Goal: Transaction & Acquisition: Purchase product/service

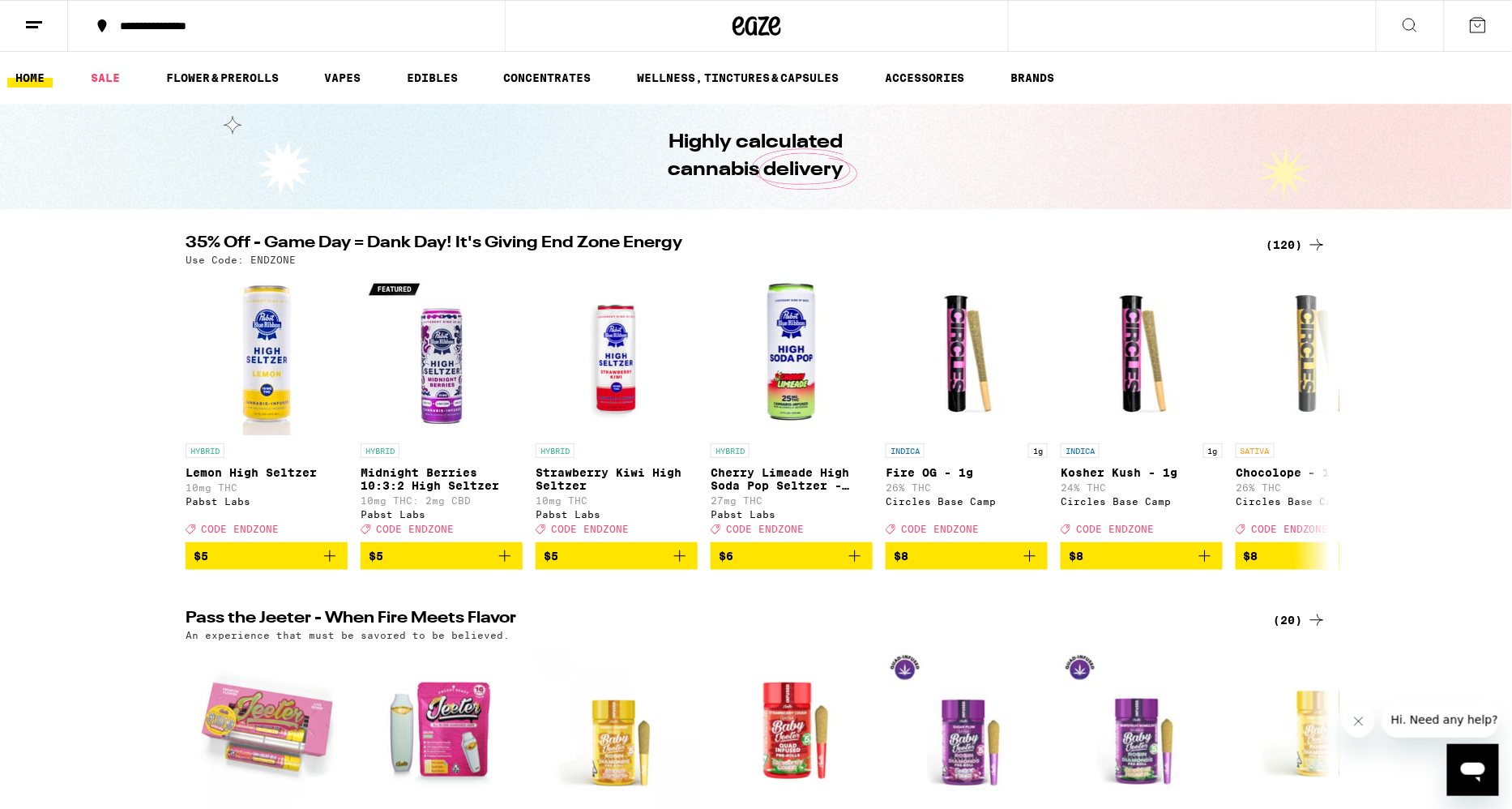
click at [1305, 247] on div "(120)" at bounding box center [1296, 244] width 60 height 19
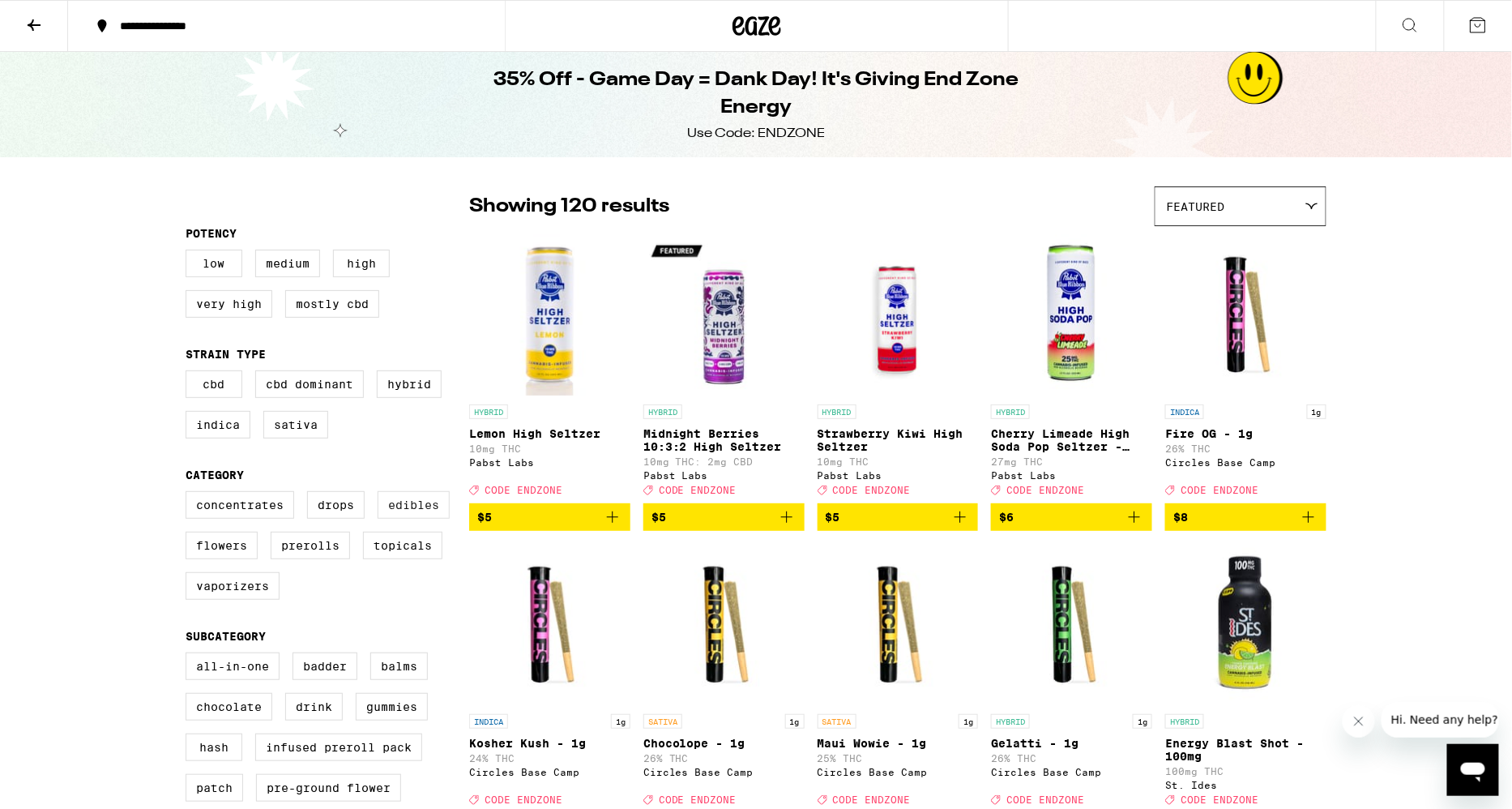
click at [414, 519] on label "Edibles" at bounding box center [413, 505] width 72 height 28
click at [190, 495] on input "Edibles" at bounding box center [189, 494] width 1 height 1
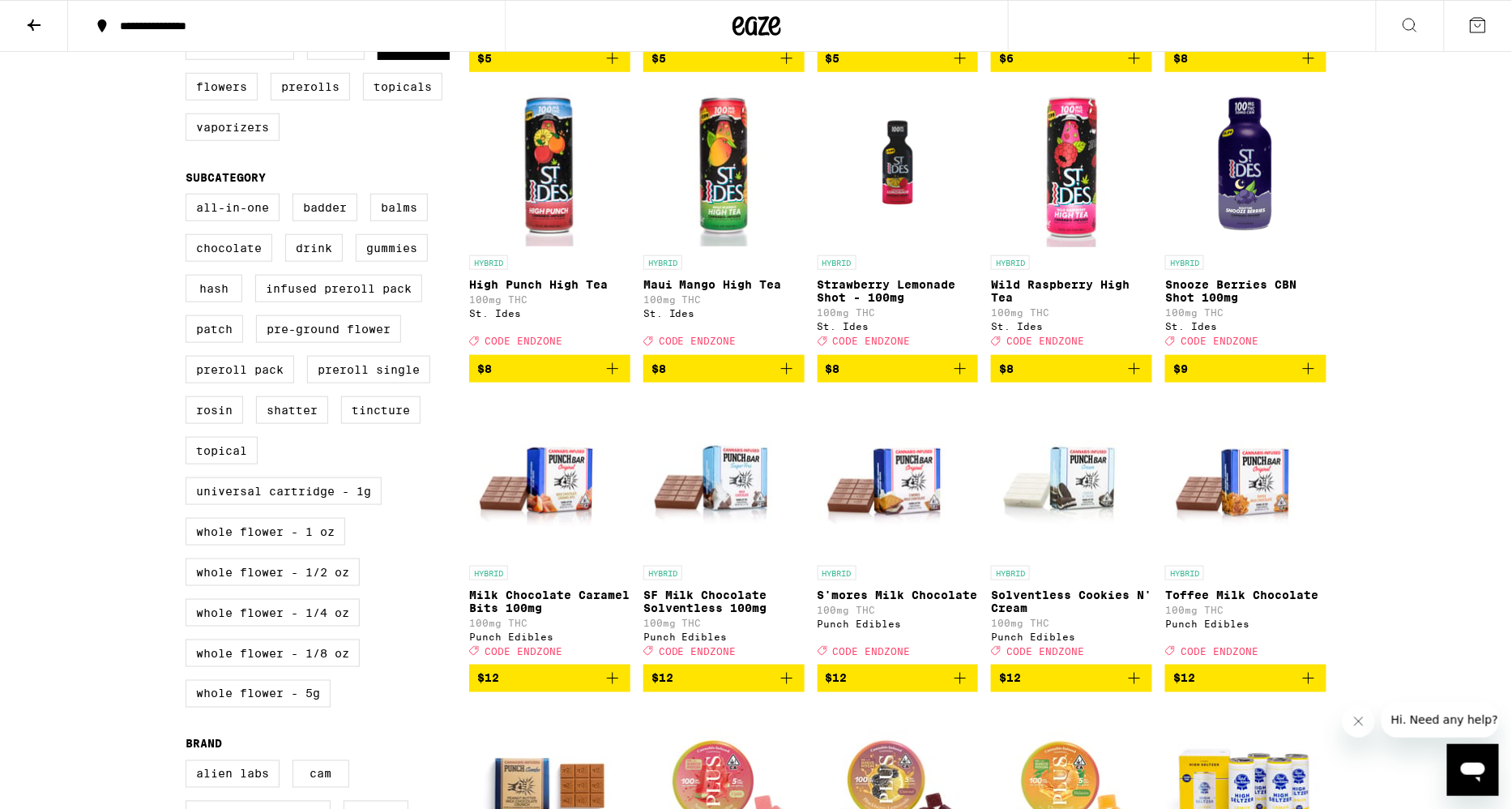
scroll to position [366, 0]
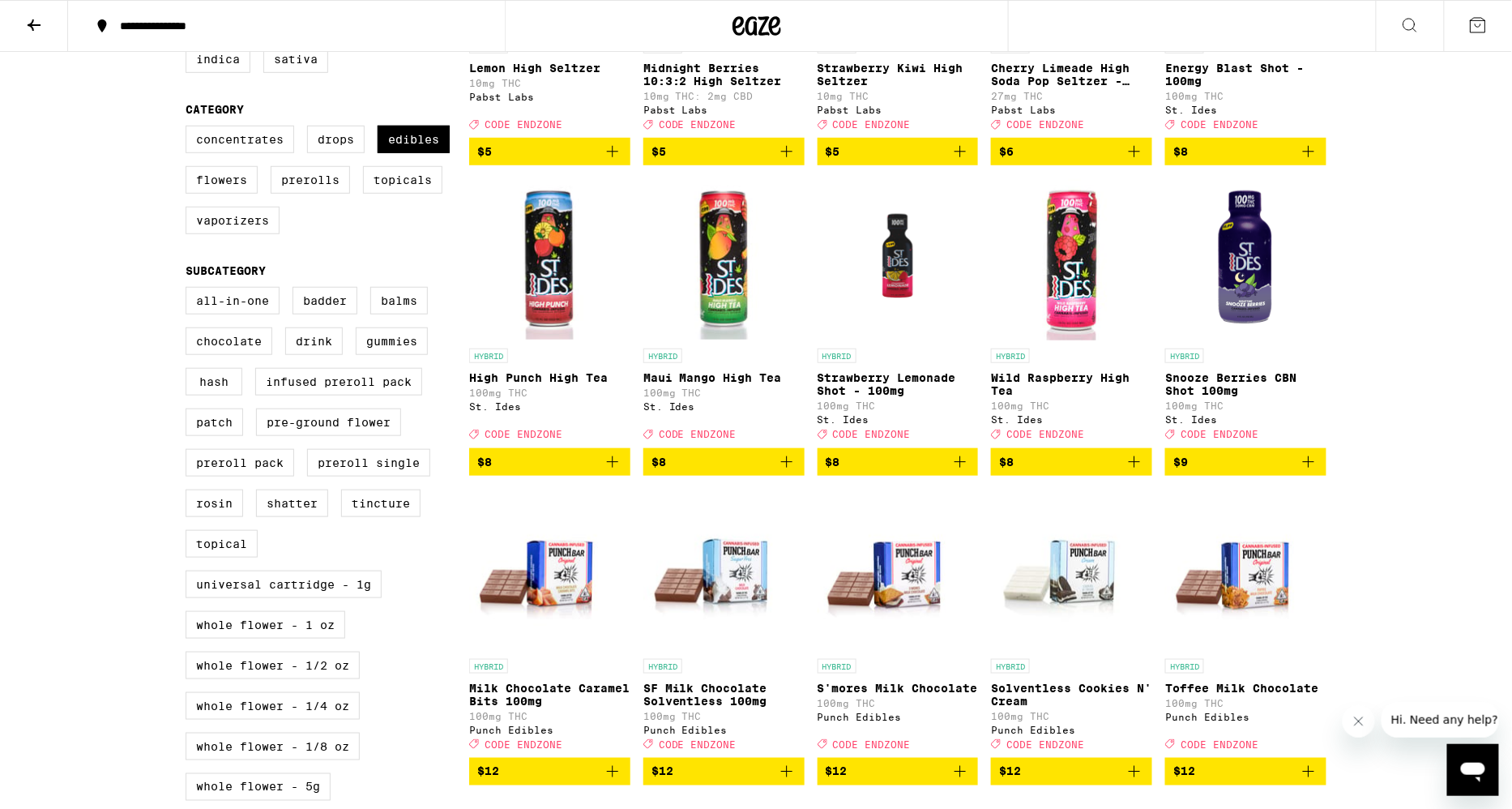
click at [966, 472] on icon "Add to bag" at bounding box center [960, 462] width 19 height 19
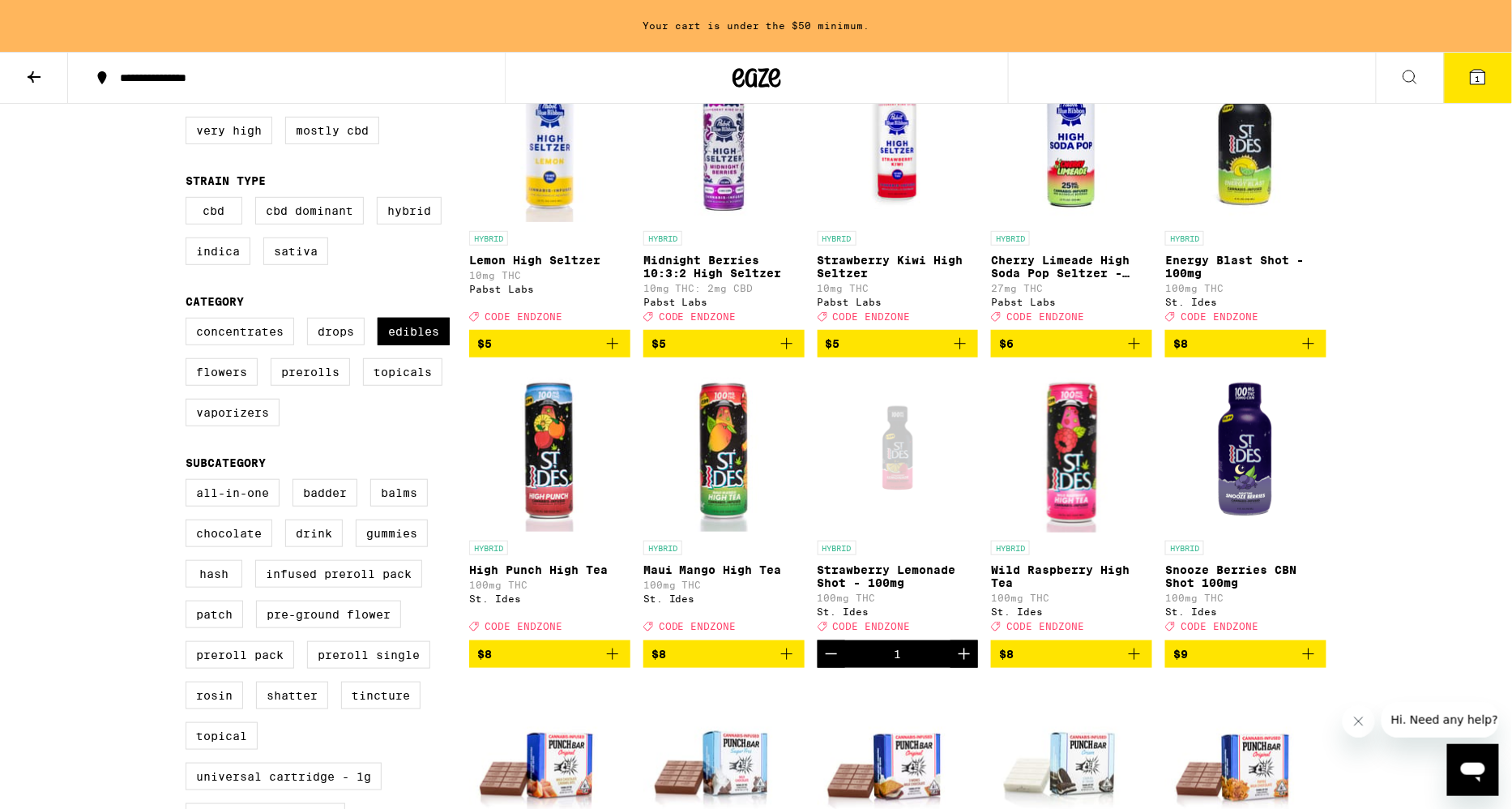
scroll to position [114, 0]
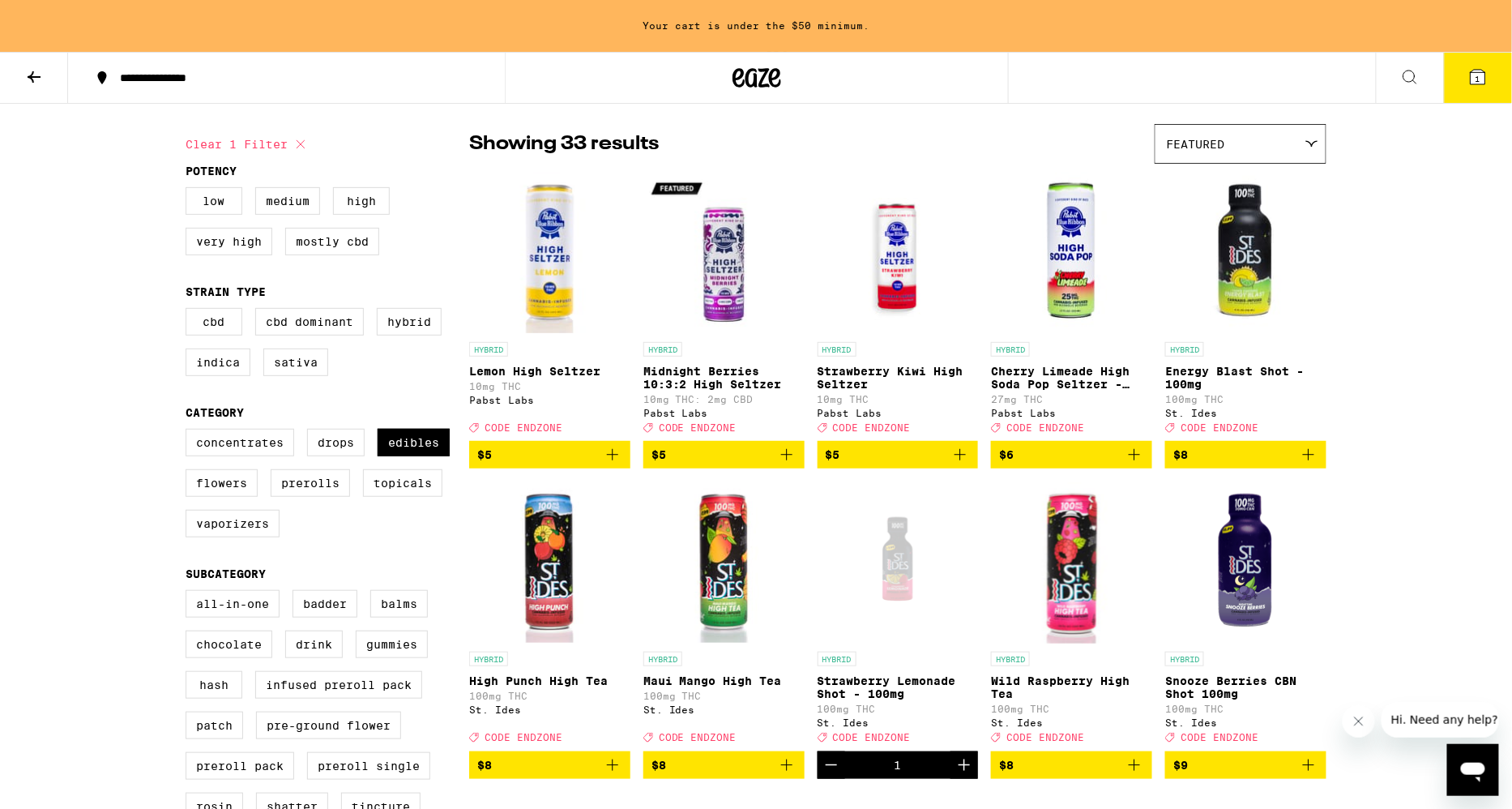
click at [1317, 458] on icon "Add to bag" at bounding box center [1309, 454] width 19 height 19
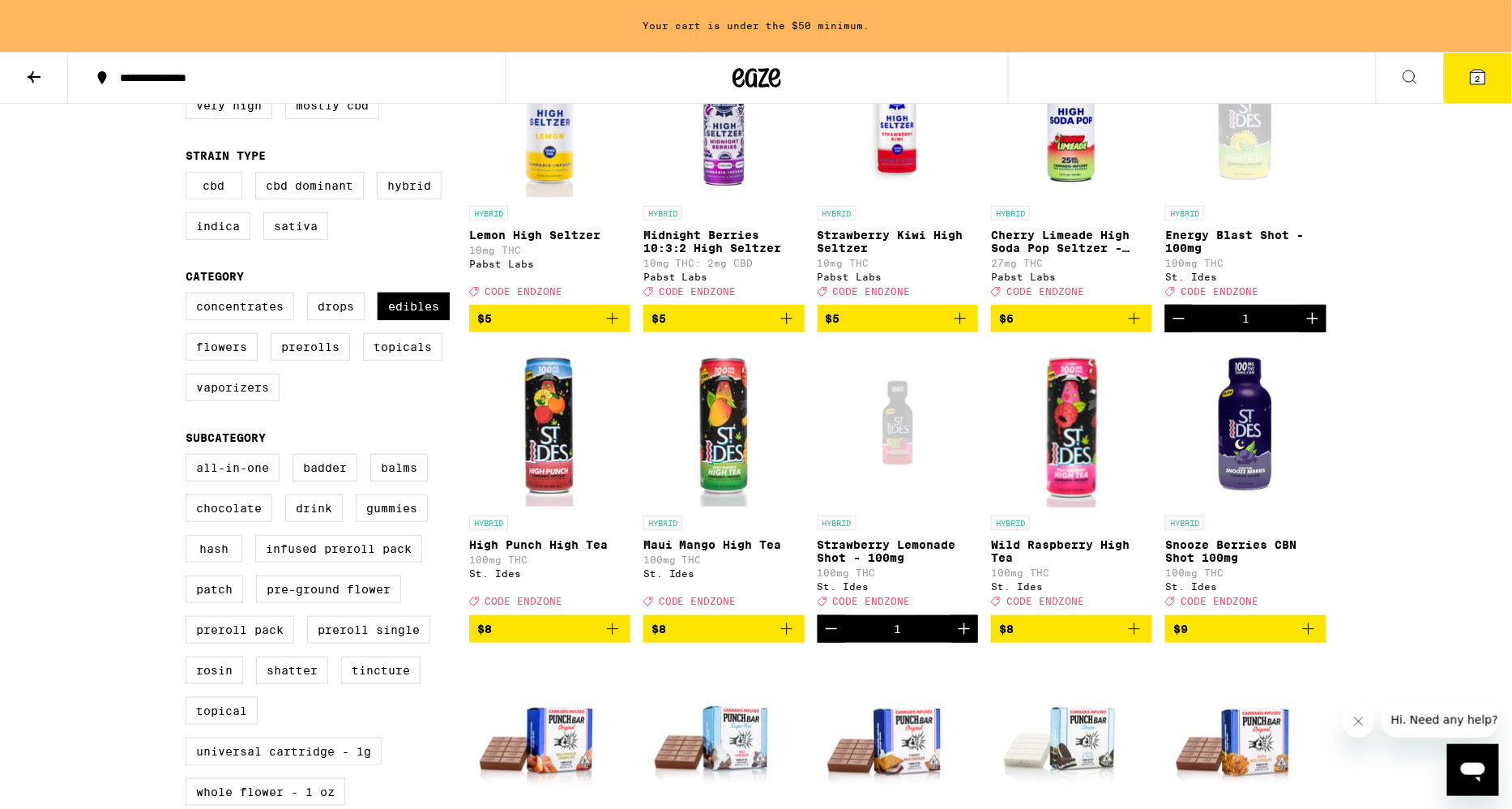
scroll to position [255, 0]
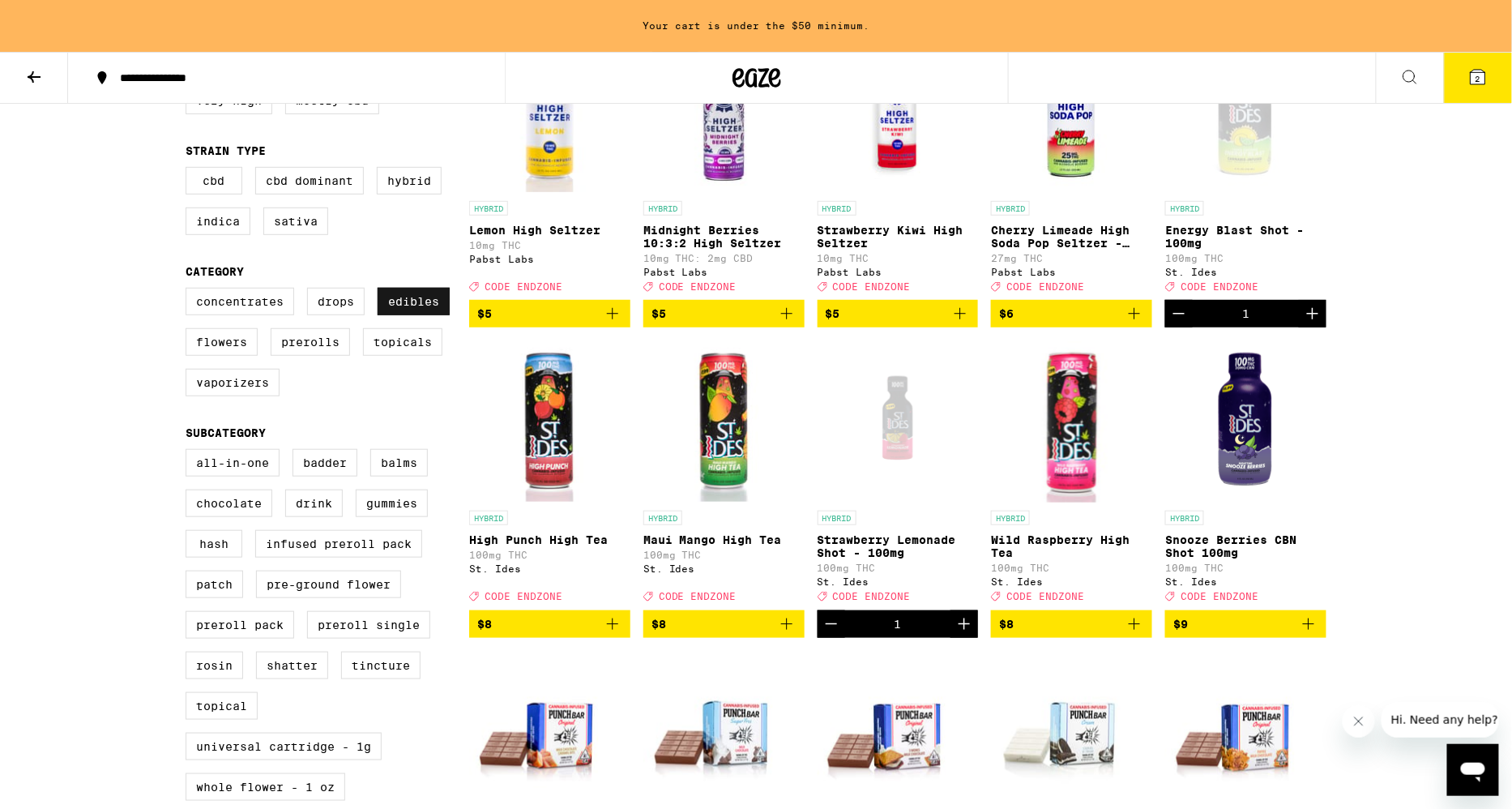
click at [416, 311] on label "Edibles" at bounding box center [413, 301] width 72 height 28
click at [190, 291] on input "Edibles" at bounding box center [189, 290] width 1 height 1
checkbox input "false"
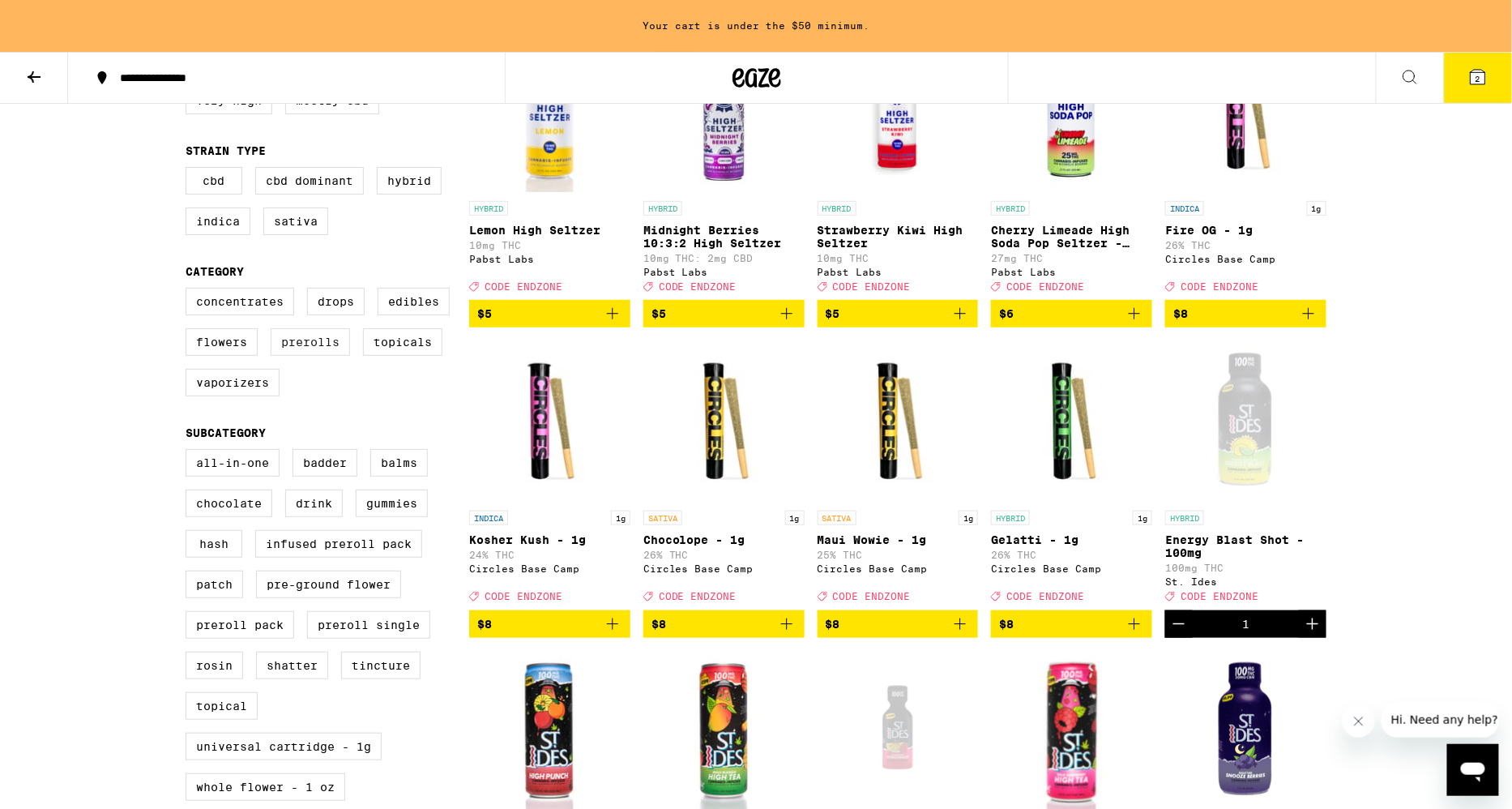
click at [336, 350] on label "Prerolls" at bounding box center [311, 342] width 79 height 28
click at [190, 291] on input "Prerolls" at bounding box center [189, 290] width 1 height 1
checkbox input "true"
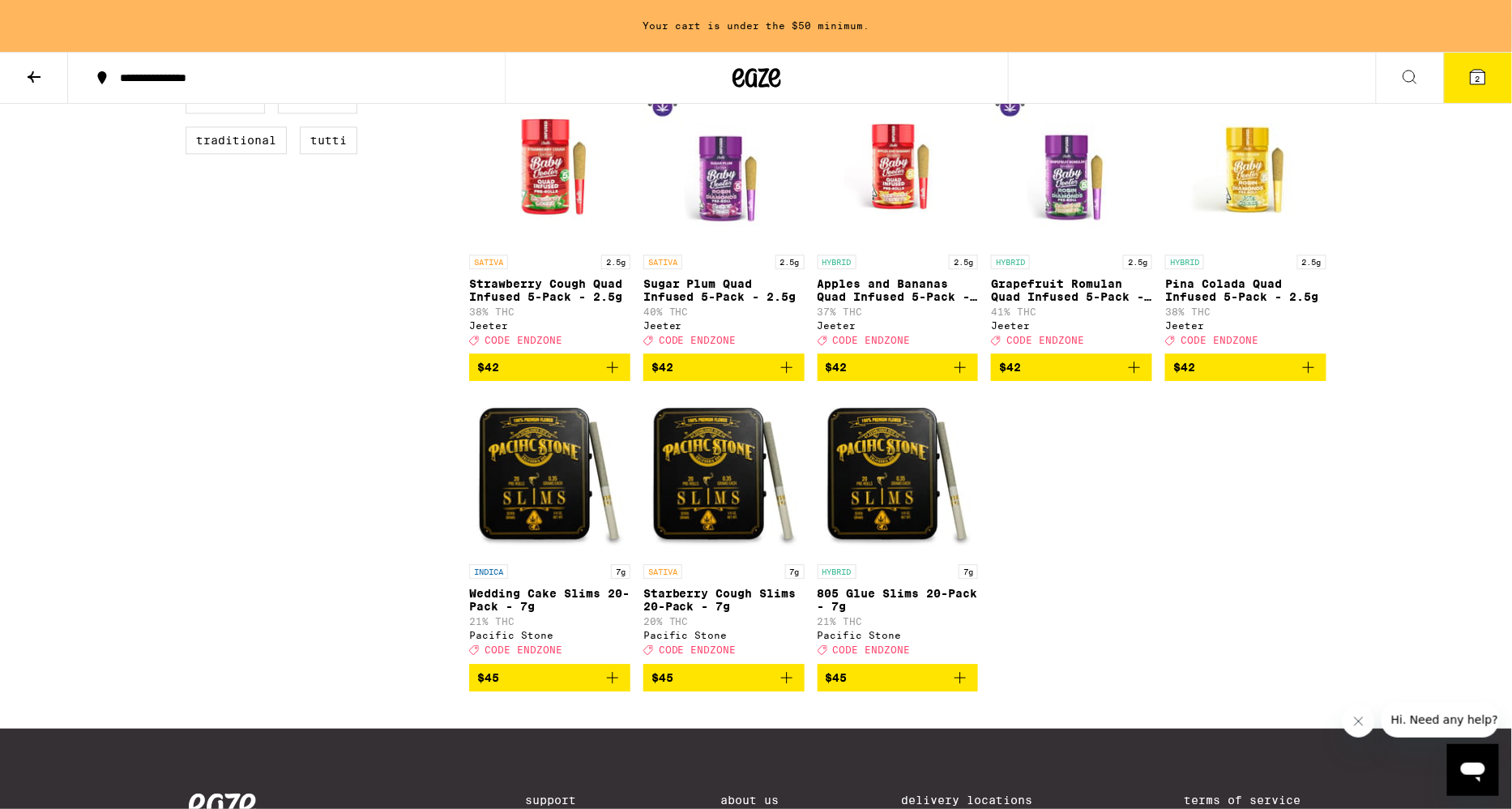
scroll to position [1433, 0]
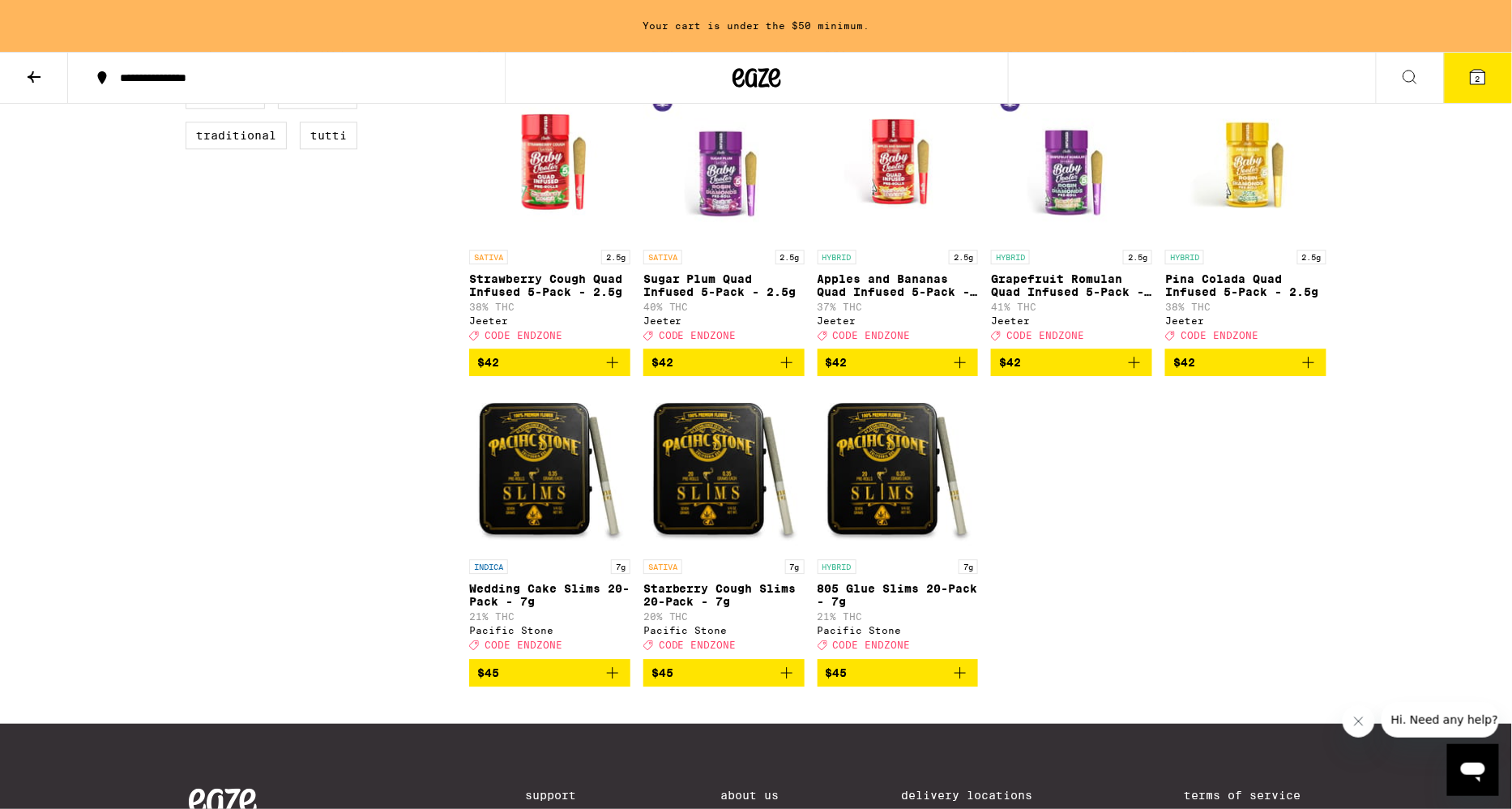
click at [780, 372] on icon "Add to bag" at bounding box center [787, 362] width 19 height 19
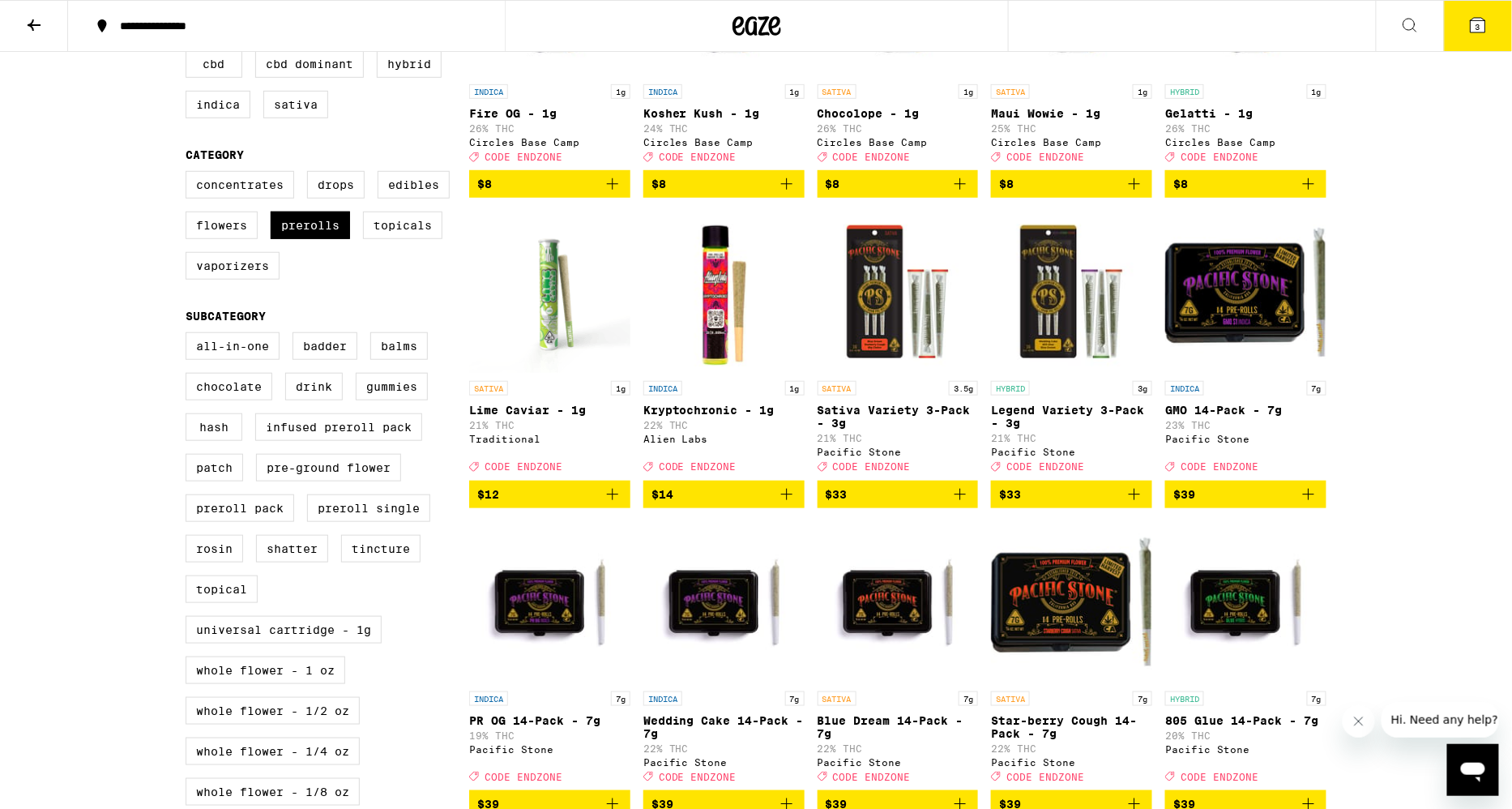
scroll to position [168, 0]
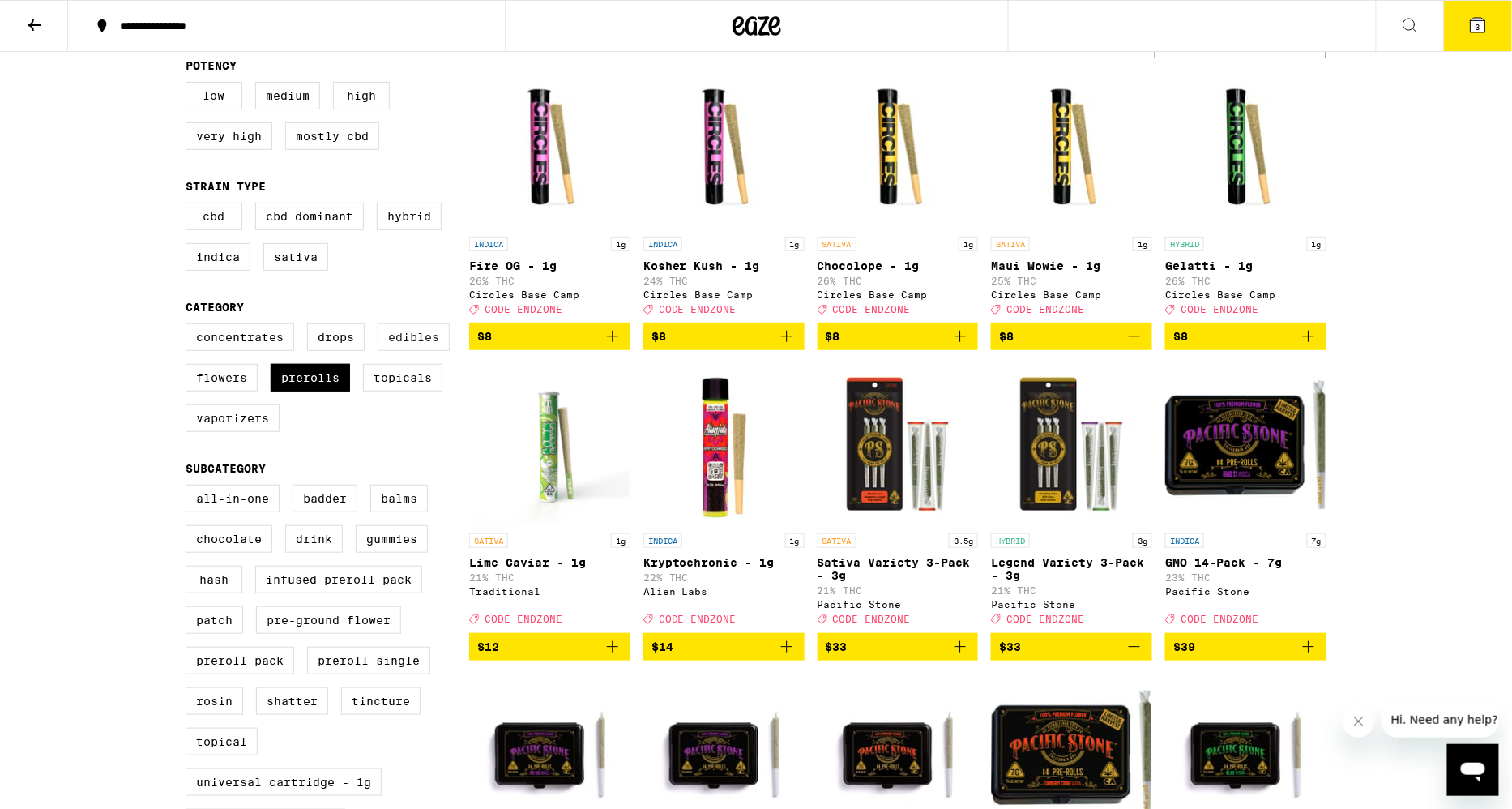
click at [413, 343] on label "Edibles" at bounding box center [413, 337] width 72 height 28
click at [190, 327] on input "Edibles" at bounding box center [189, 326] width 1 height 1
checkbox input "true"
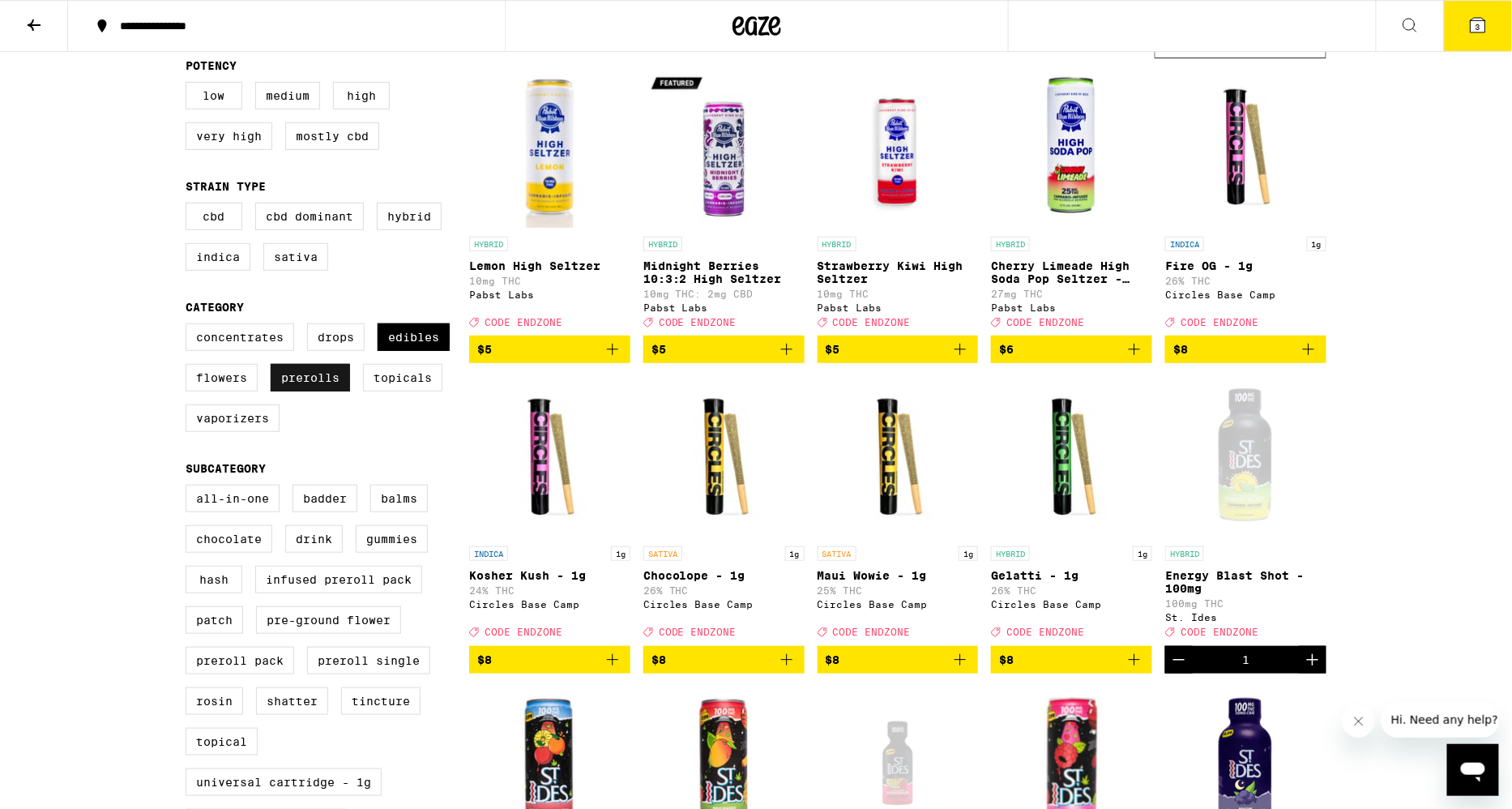
click at [307, 381] on label "Prerolls" at bounding box center [311, 377] width 79 height 28
click at [190, 327] on input "Prerolls" at bounding box center [189, 326] width 1 height 1
checkbox input "false"
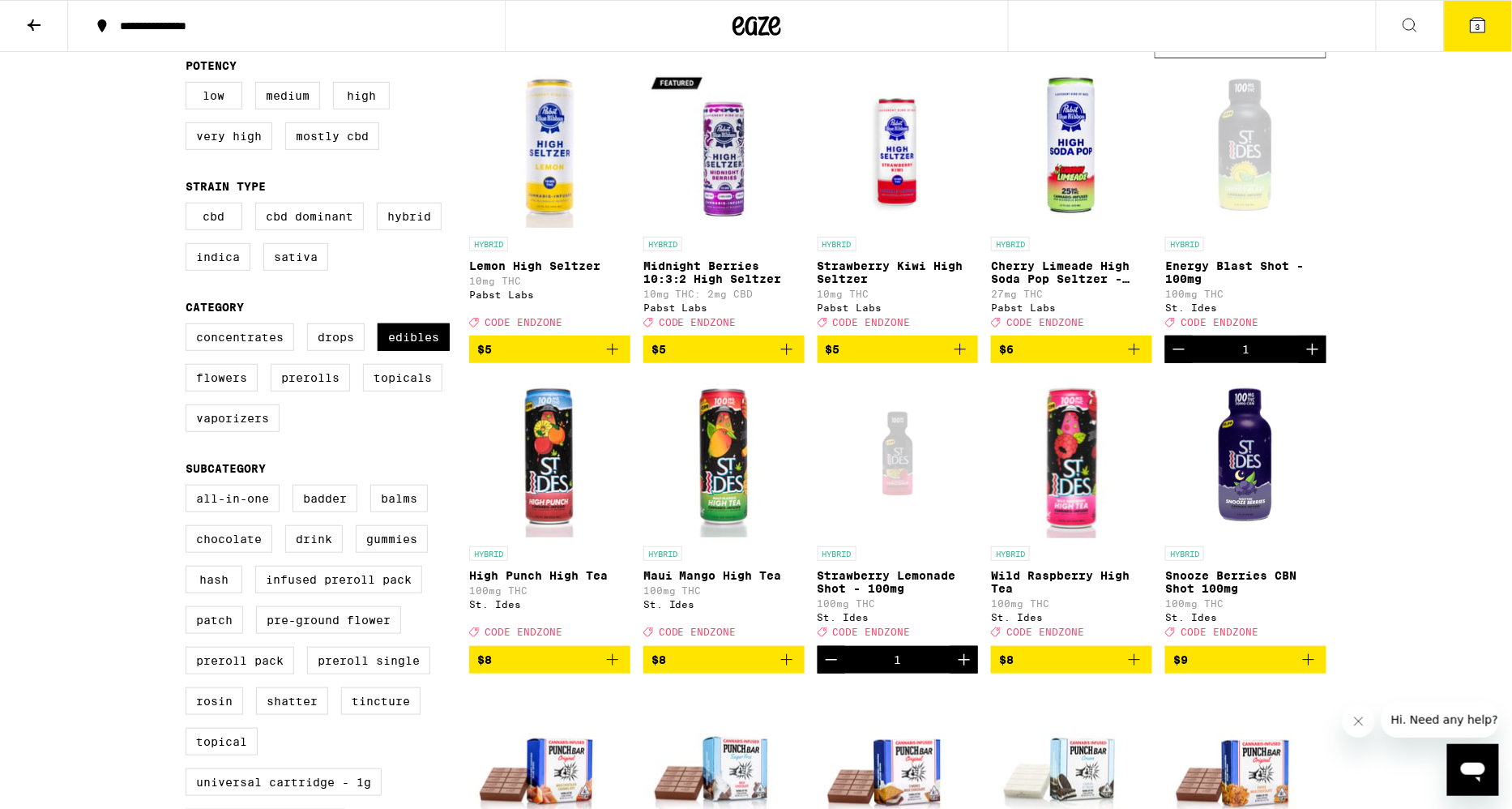
click at [1477, 28] on span "3" at bounding box center [1478, 27] width 5 height 10
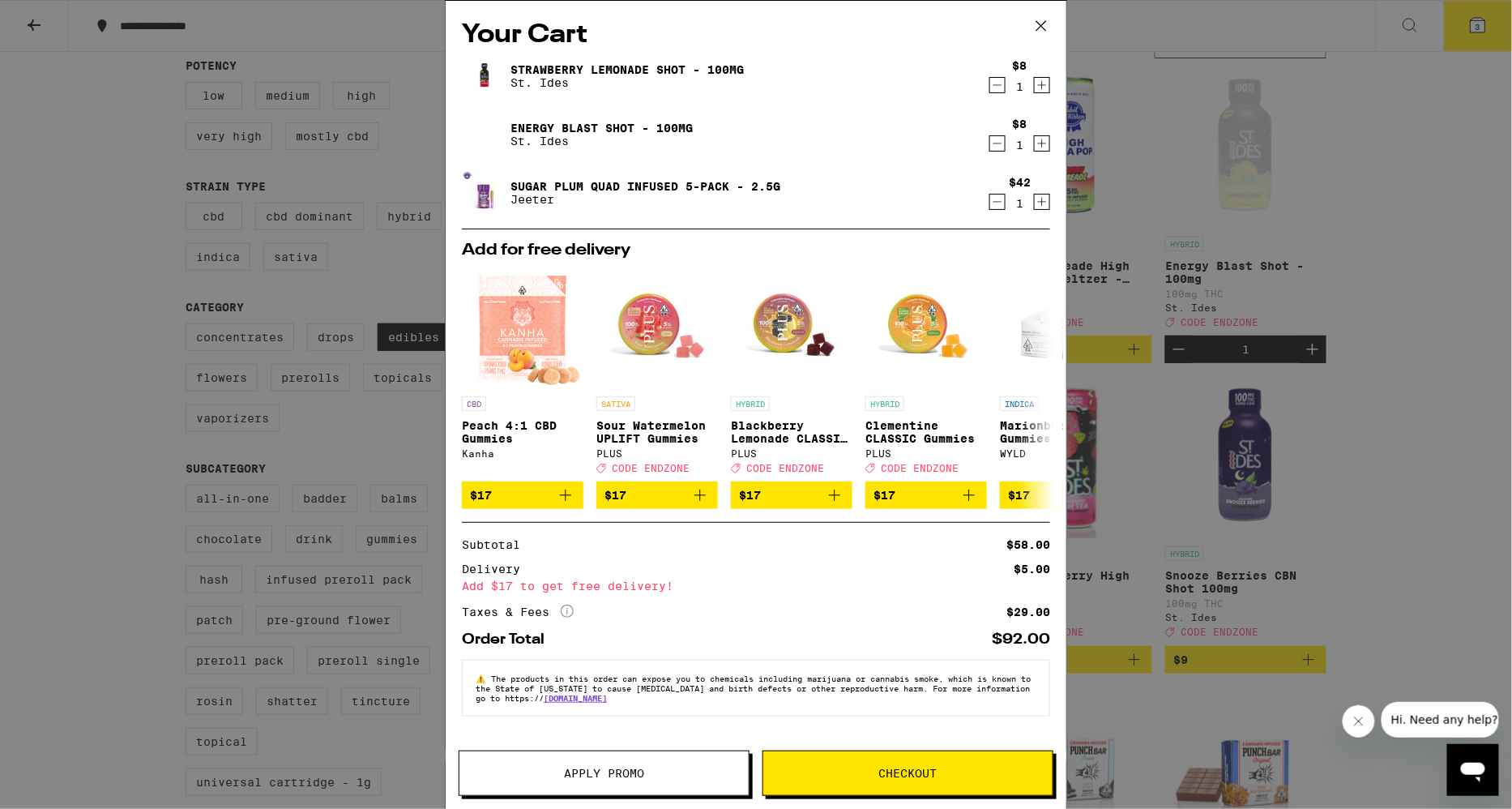
click at [653, 768] on span "Apply Promo" at bounding box center [604, 773] width 290 height 11
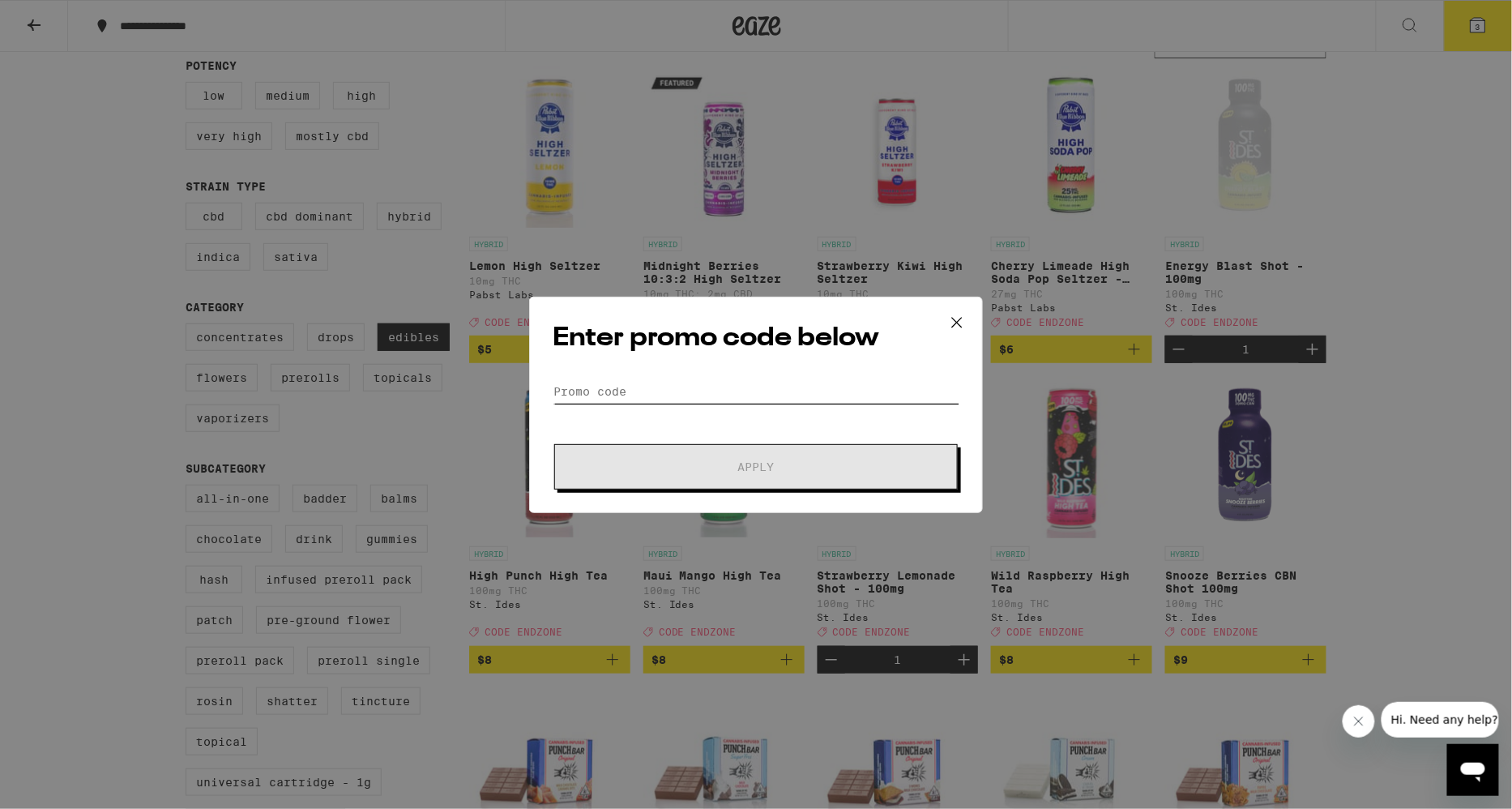
click at [754, 389] on input "Promo Code" at bounding box center [756, 391] width 407 height 24
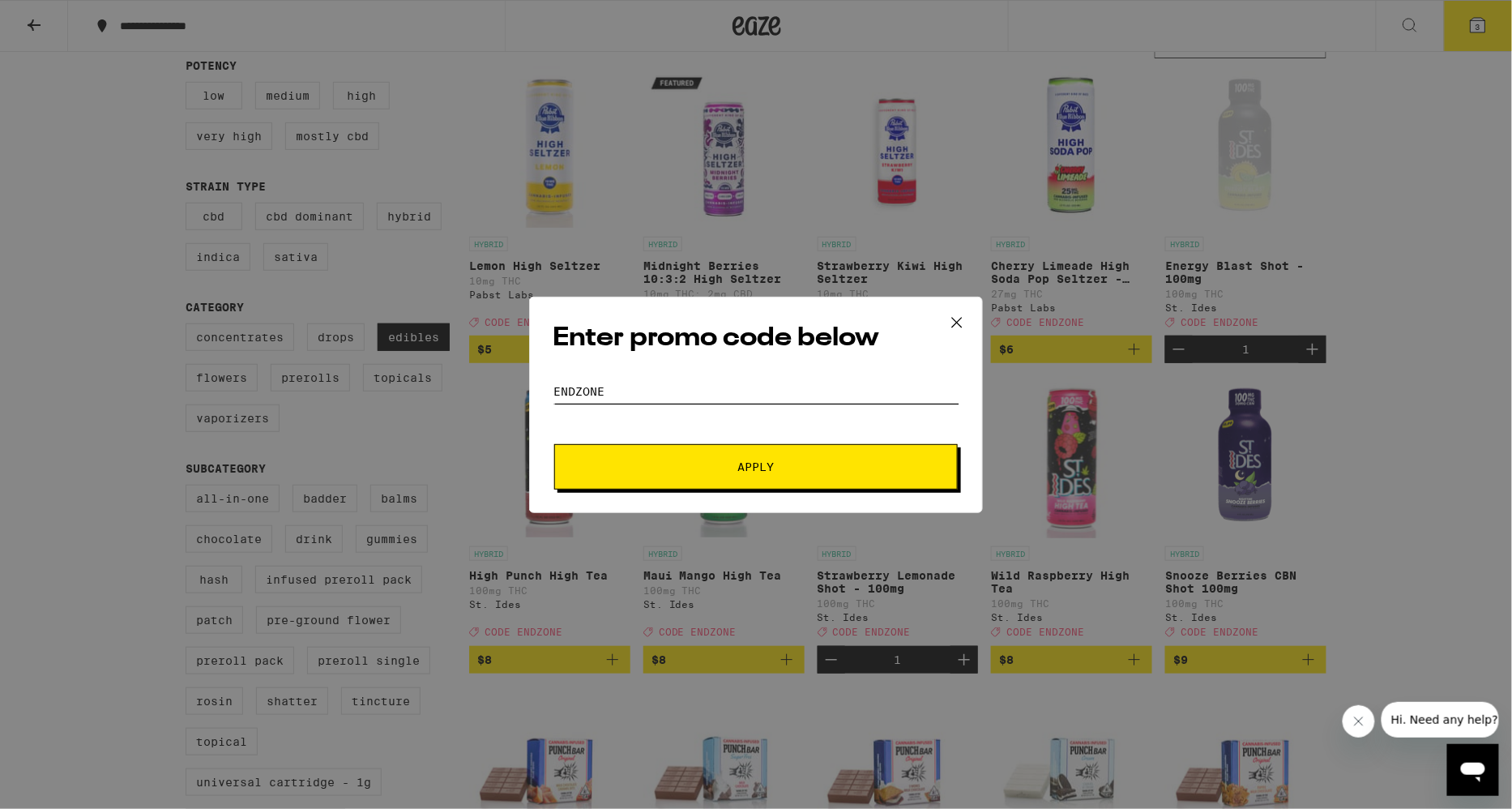
type input "Endzone"
click at [555, 444] on button "Apply" at bounding box center [756, 467] width 404 height 46
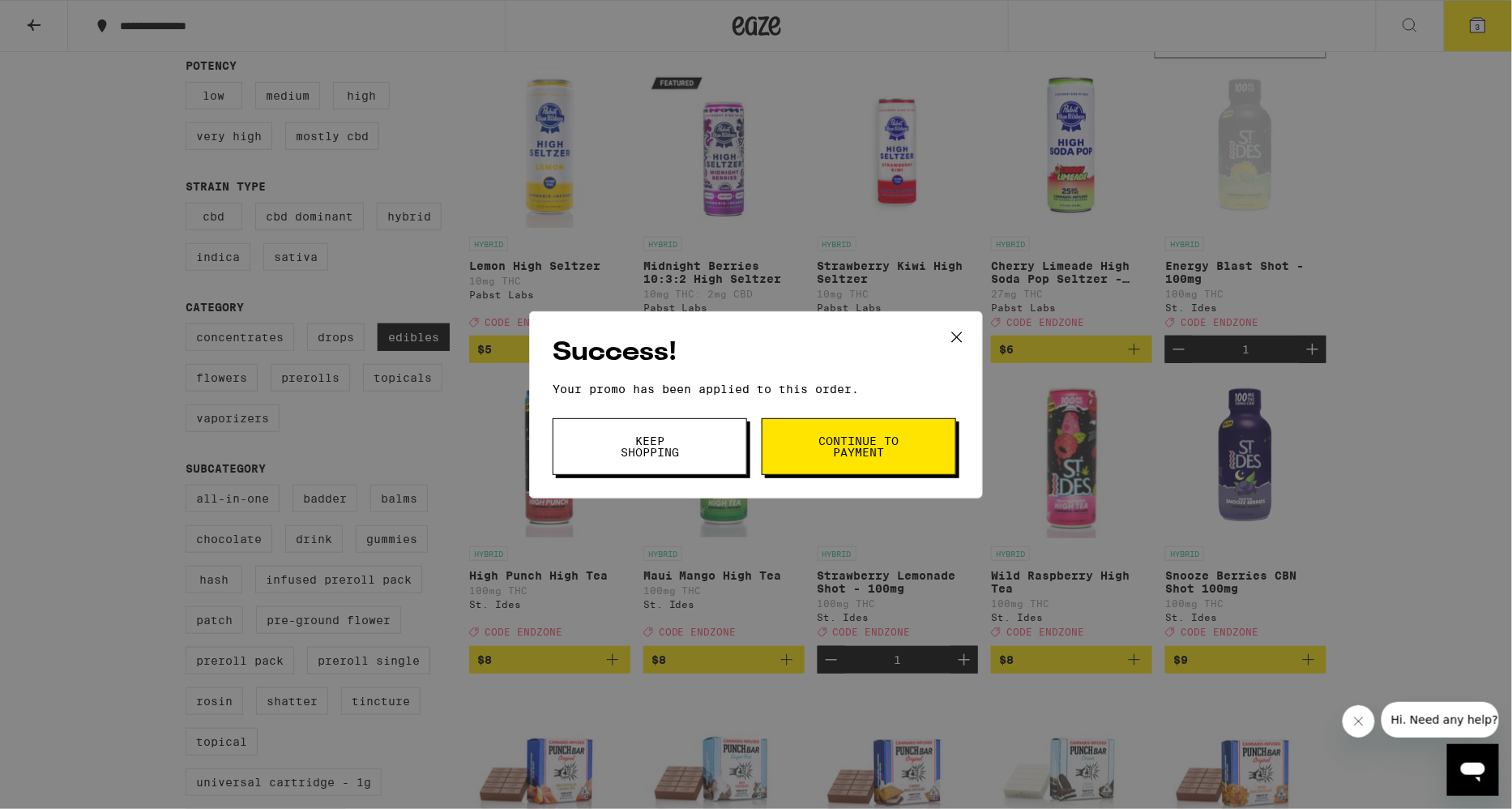
click at [698, 443] on button "Keep Shopping" at bounding box center [650, 446] width 194 height 57
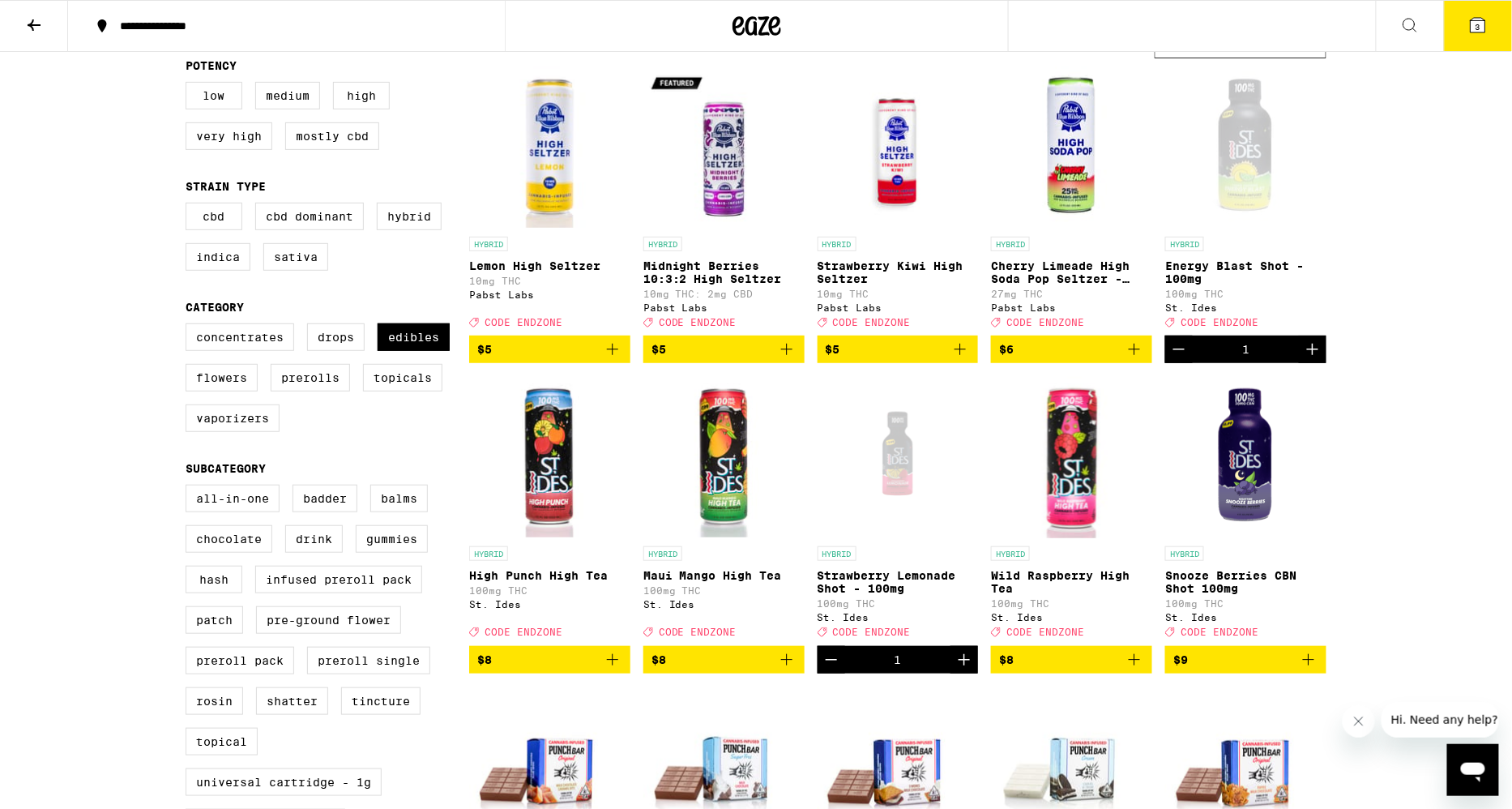
click at [1483, 24] on icon at bounding box center [1477, 24] width 14 height 14
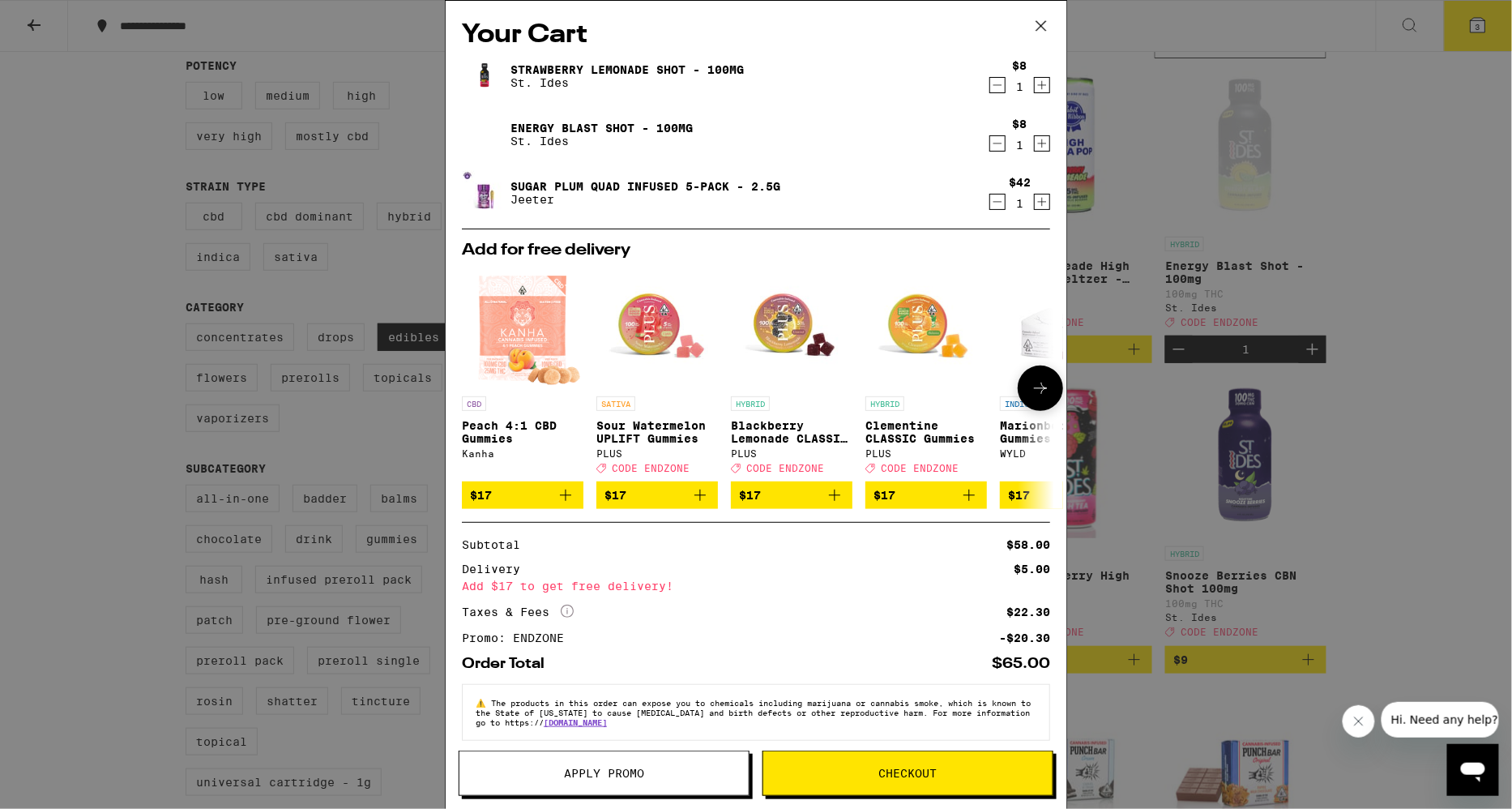
scroll to position [21, 0]
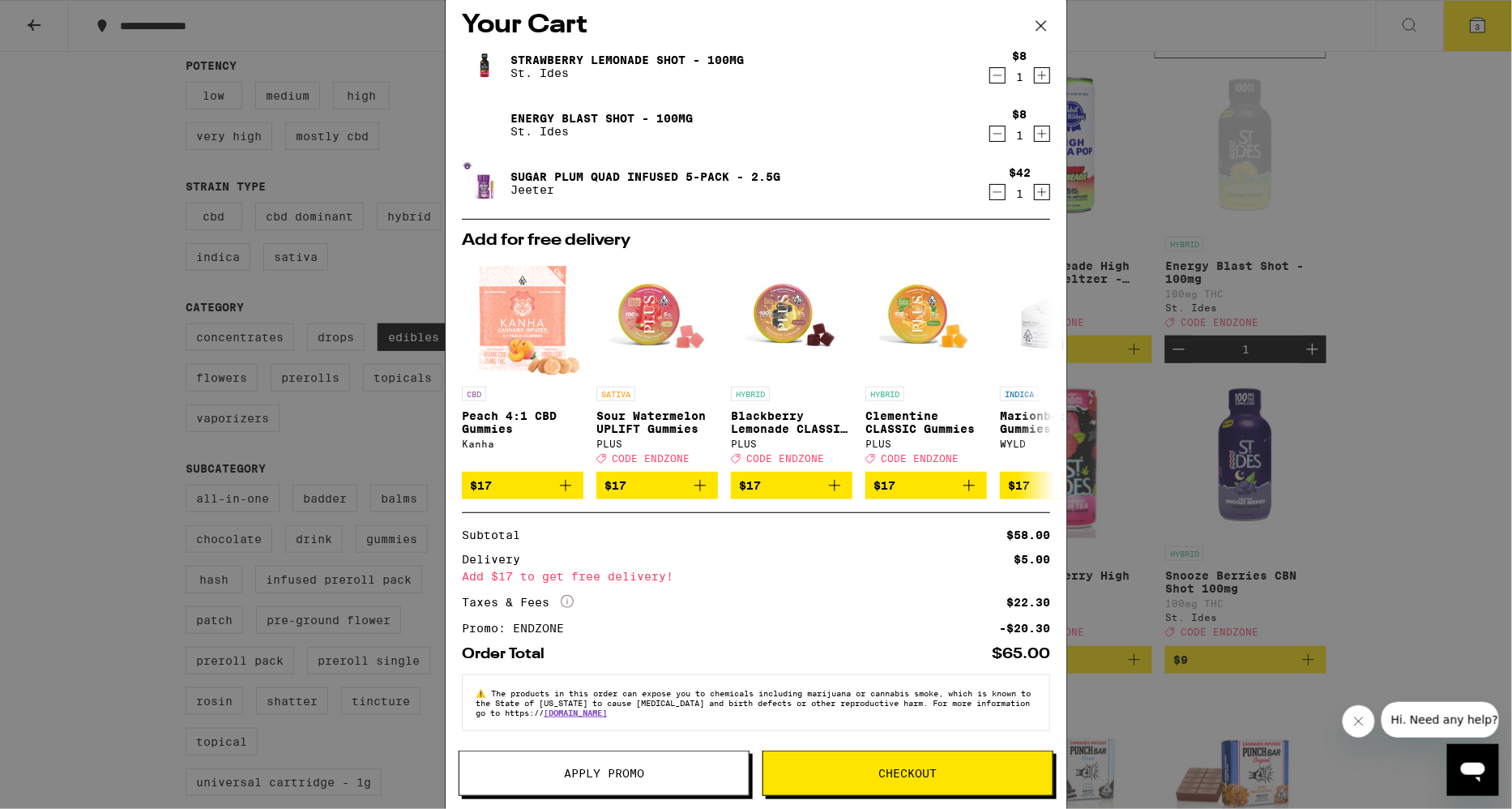
click at [1043, 71] on icon "Increment" at bounding box center [1043, 75] width 9 height 9
click at [1043, 124] on icon "Increment" at bounding box center [1042, 133] width 14 height 19
click at [1388, 224] on div "Your Cart Strawberry Lemonade Shot - 100mg St. Ides $8 2 Energy Blast Shot - 10…" at bounding box center [756, 404] width 1512 height 809
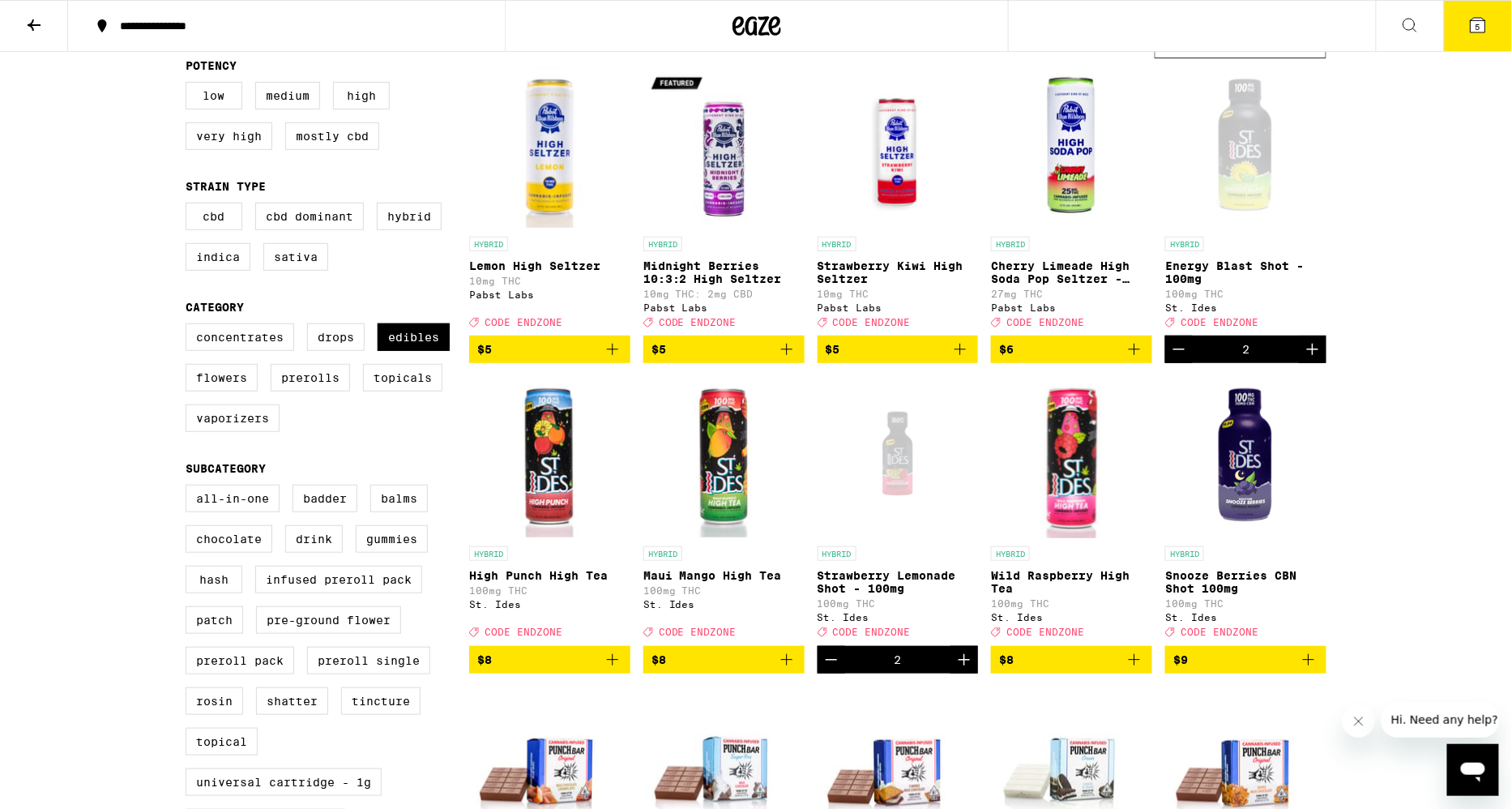
click at [1135, 665] on icon "Add to bag" at bounding box center [1134, 660] width 11 height 11
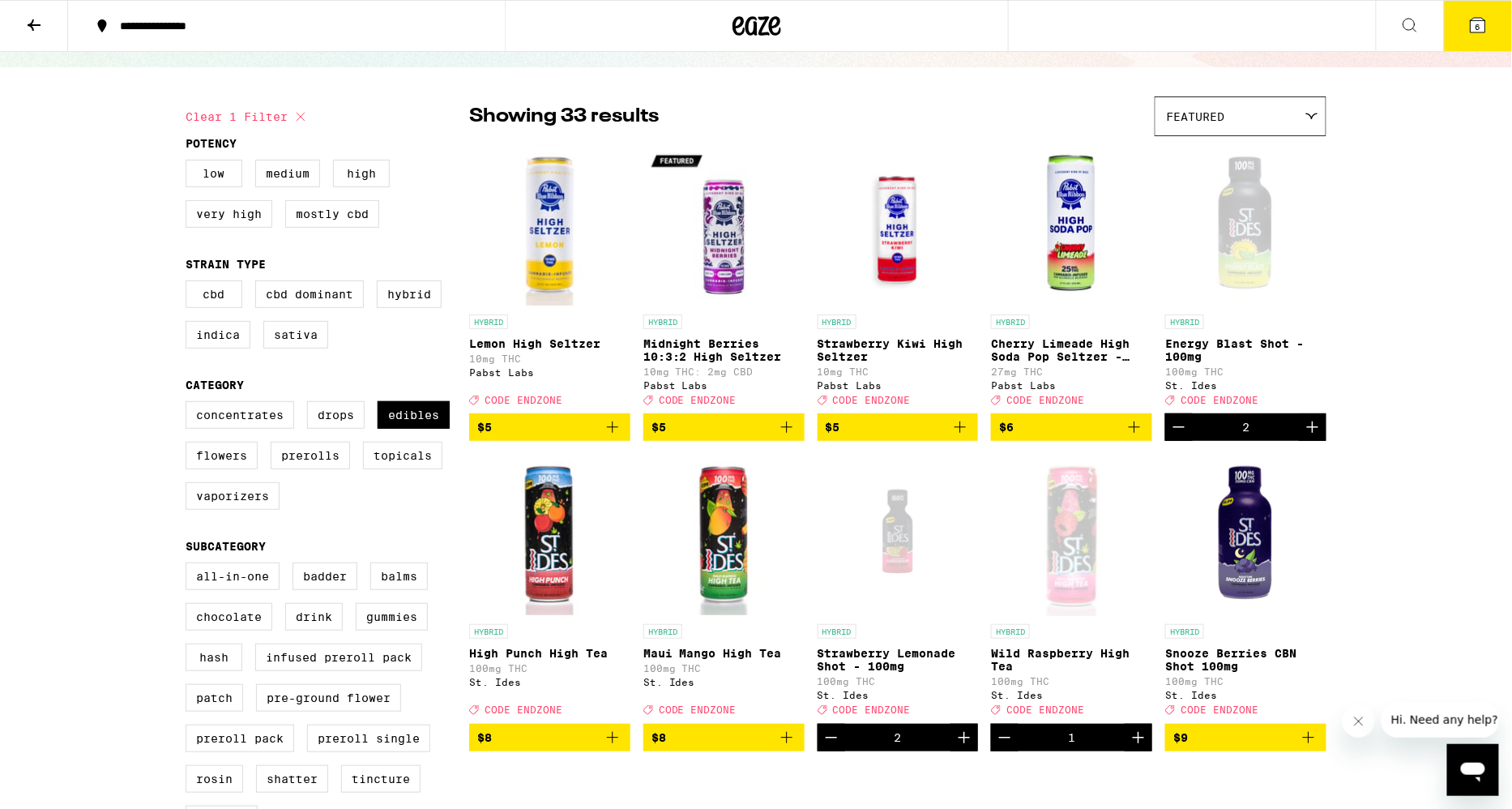
scroll to position [93, 0]
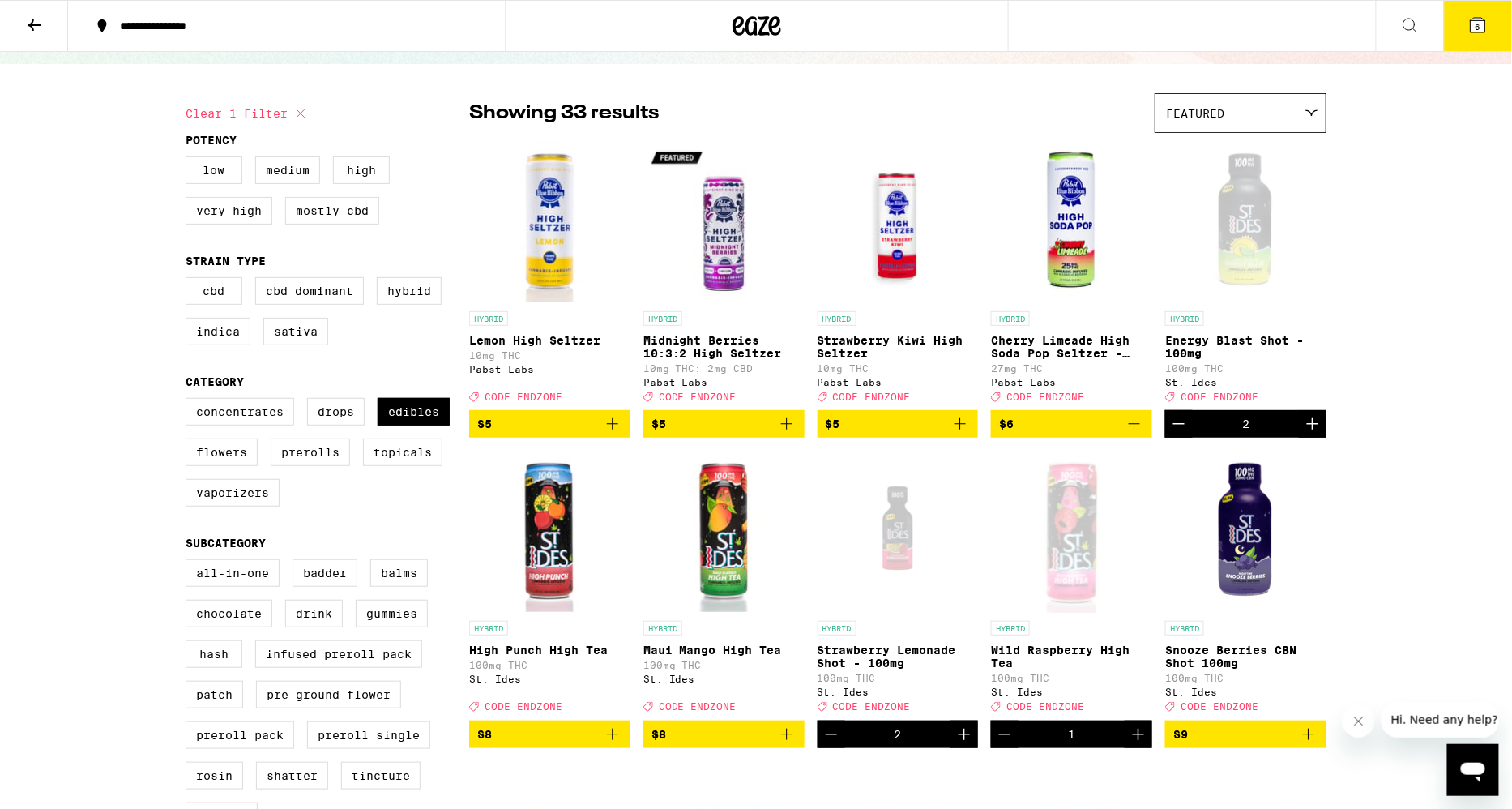
click at [783, 744] on icon "Add to bag" at bounding box center [787, 734] width 19 height 19
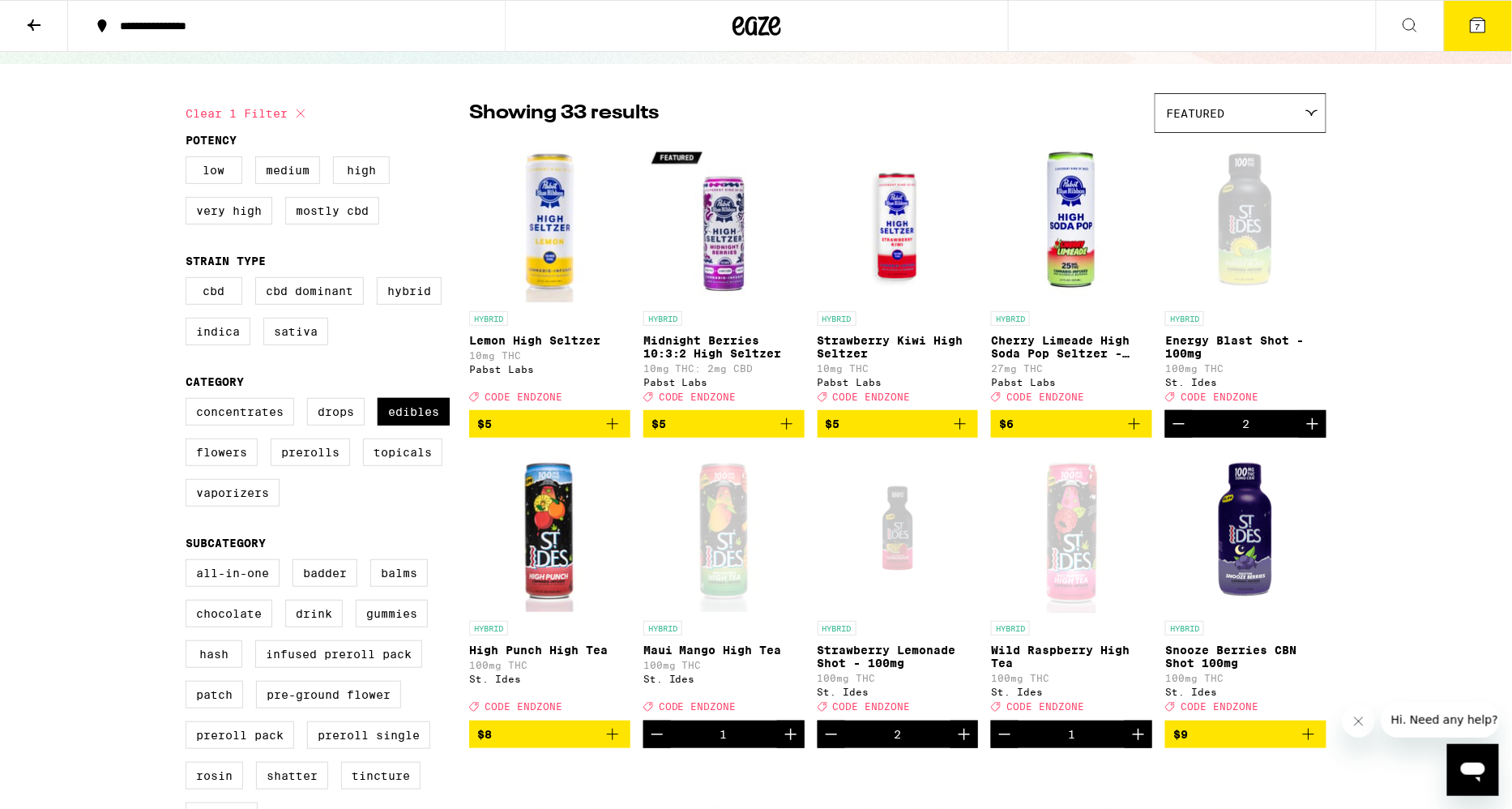
click at [1471, 30] on icon at bounding box center [1477, 24] width 14 height 14
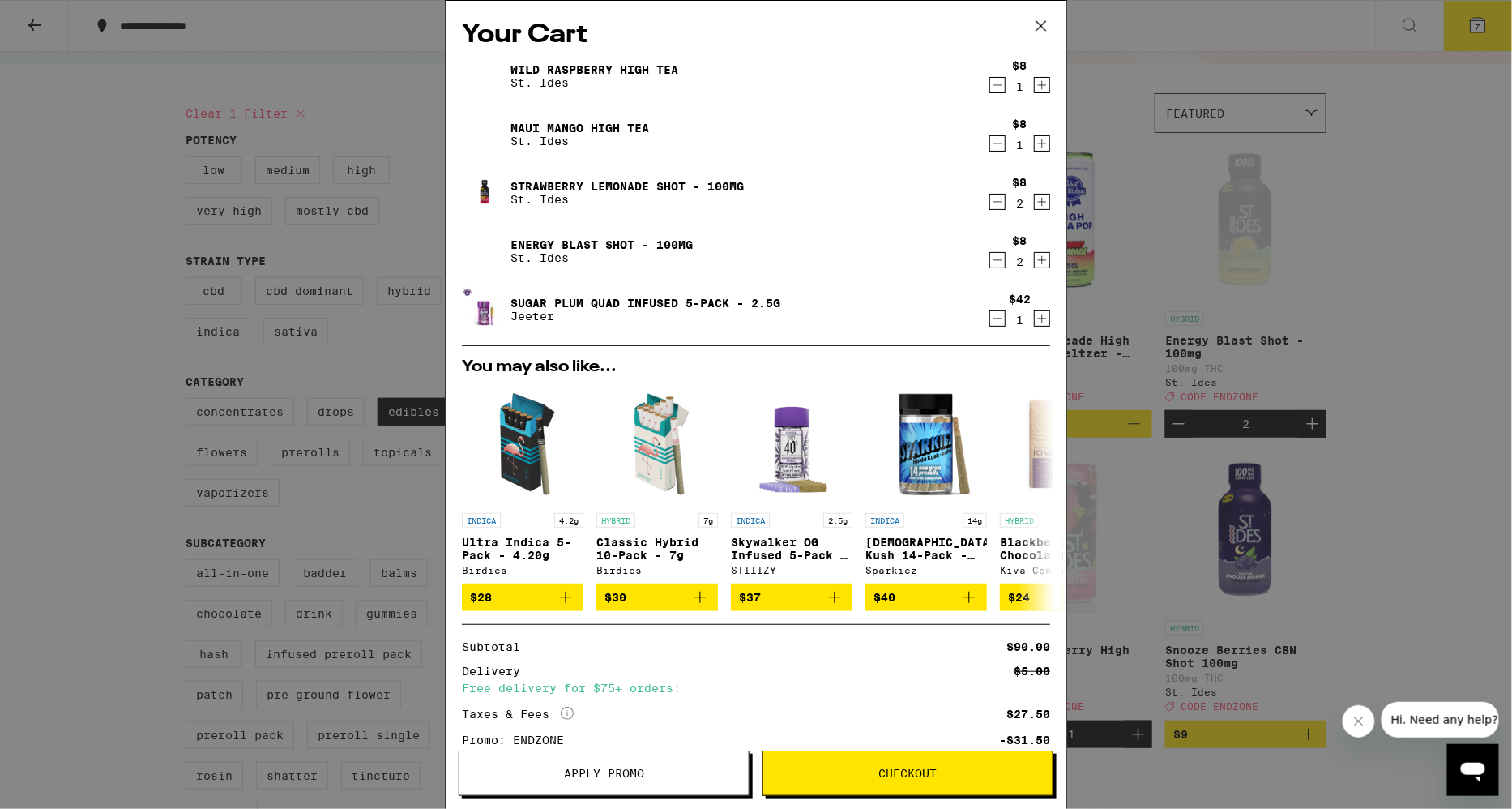
click at [1043, 29] on icon at bounding box center [1041, 25] width 24 height 24
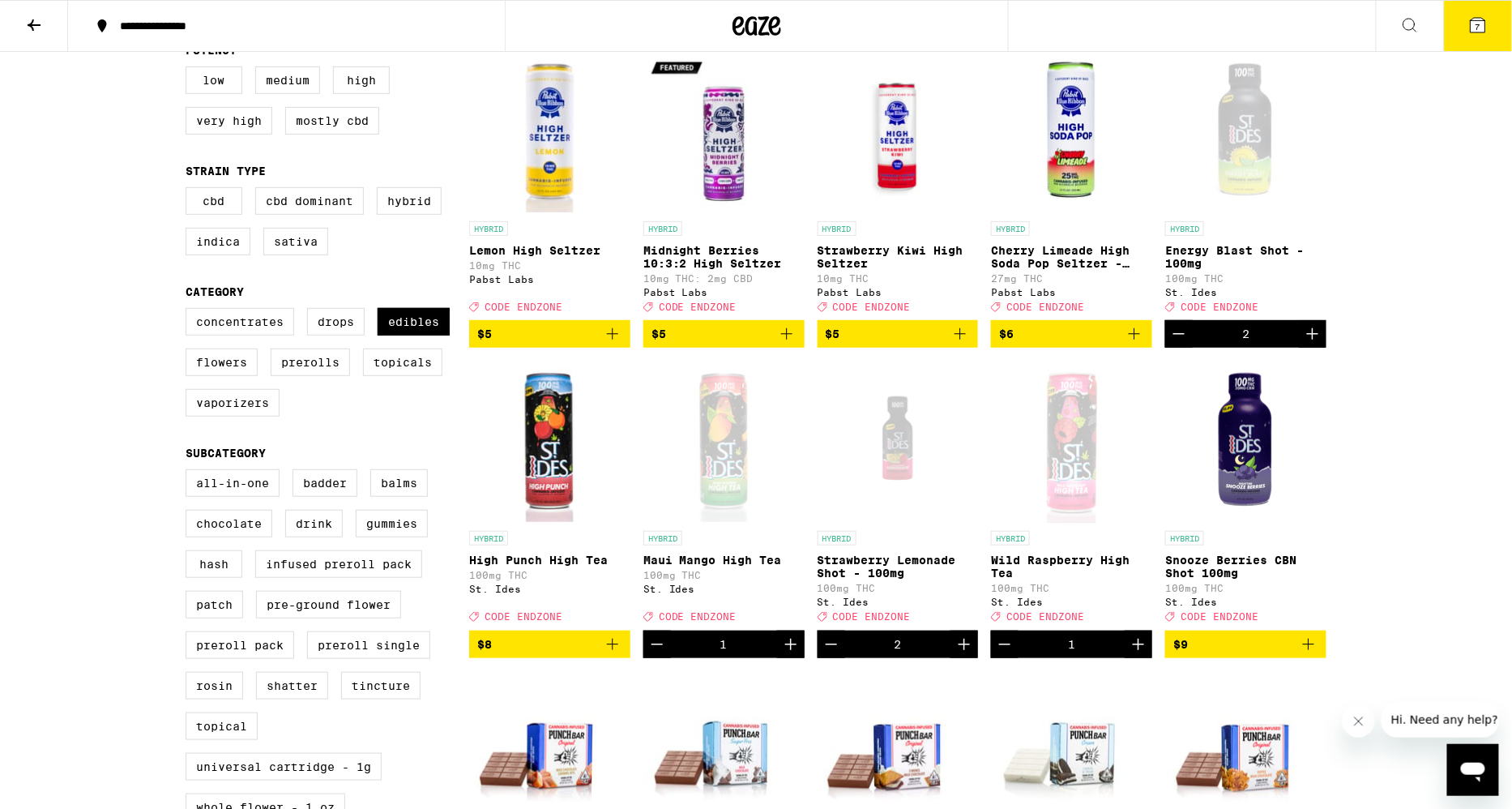
scroll to position [265, 0]
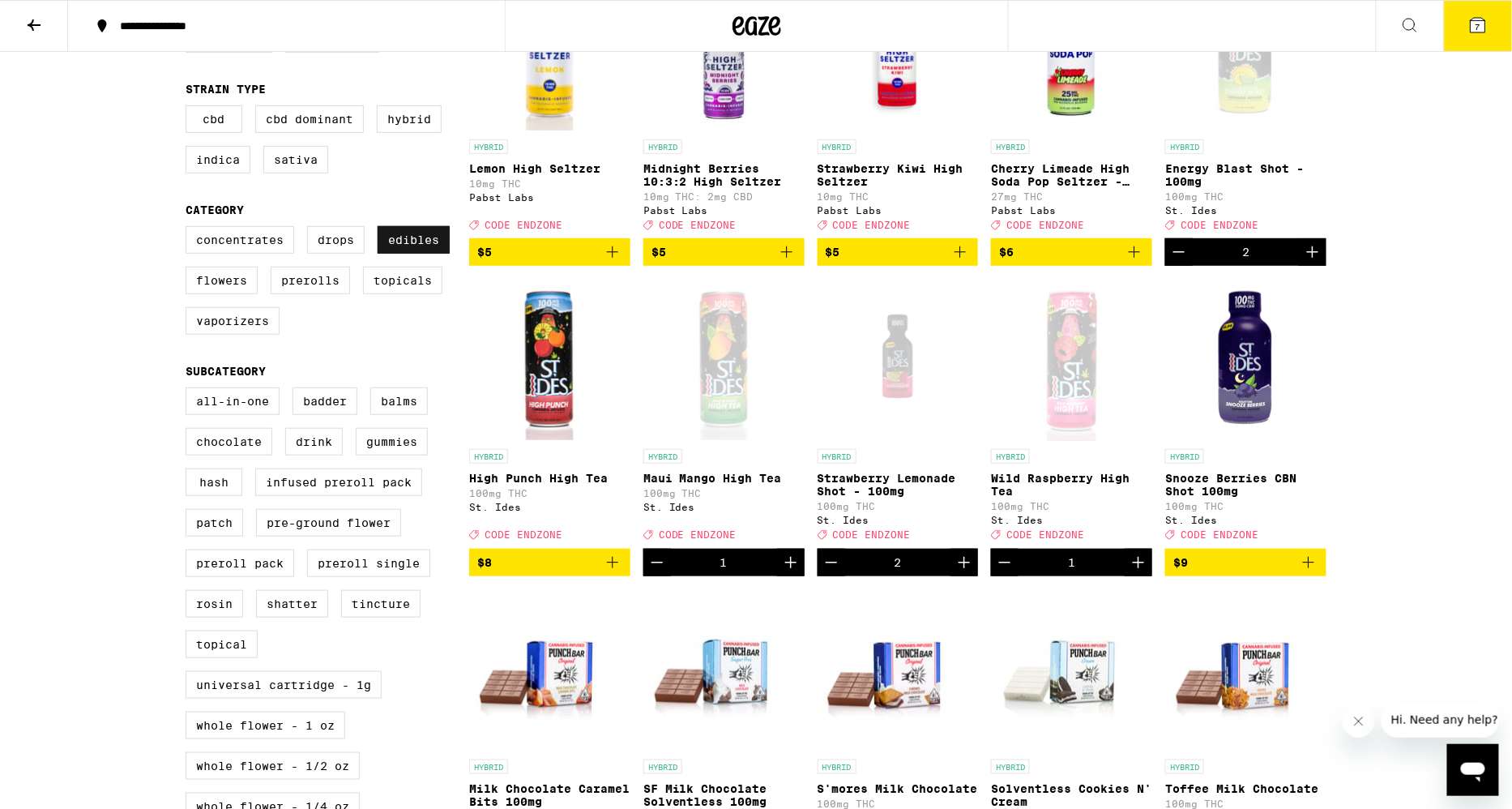
click at [400, 253] on label "Edibles" at bounding box center [413, 240] width 72 height 28
click at [190, 230] on input "Edibles" at bounding box center [189, 229] width 1 height 1
checkbox input "false"
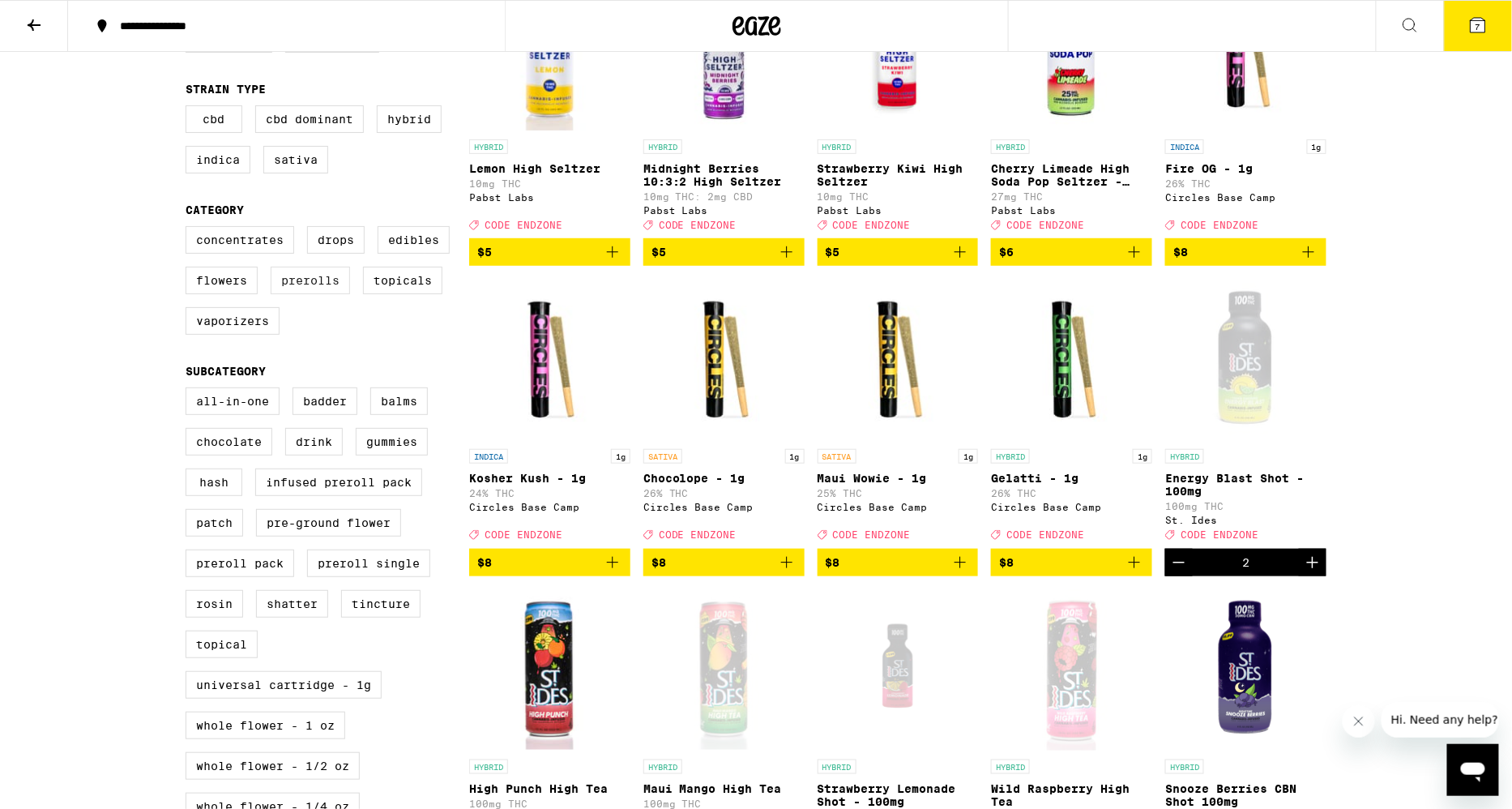
click at [316, 289] on label "Prerolls" at bounding box center [311, 280] width 79 height 28
click at [190, 230] on input "Prerolls" at bounding box center [189, 229] width 1 height 1
checkbox input "true"
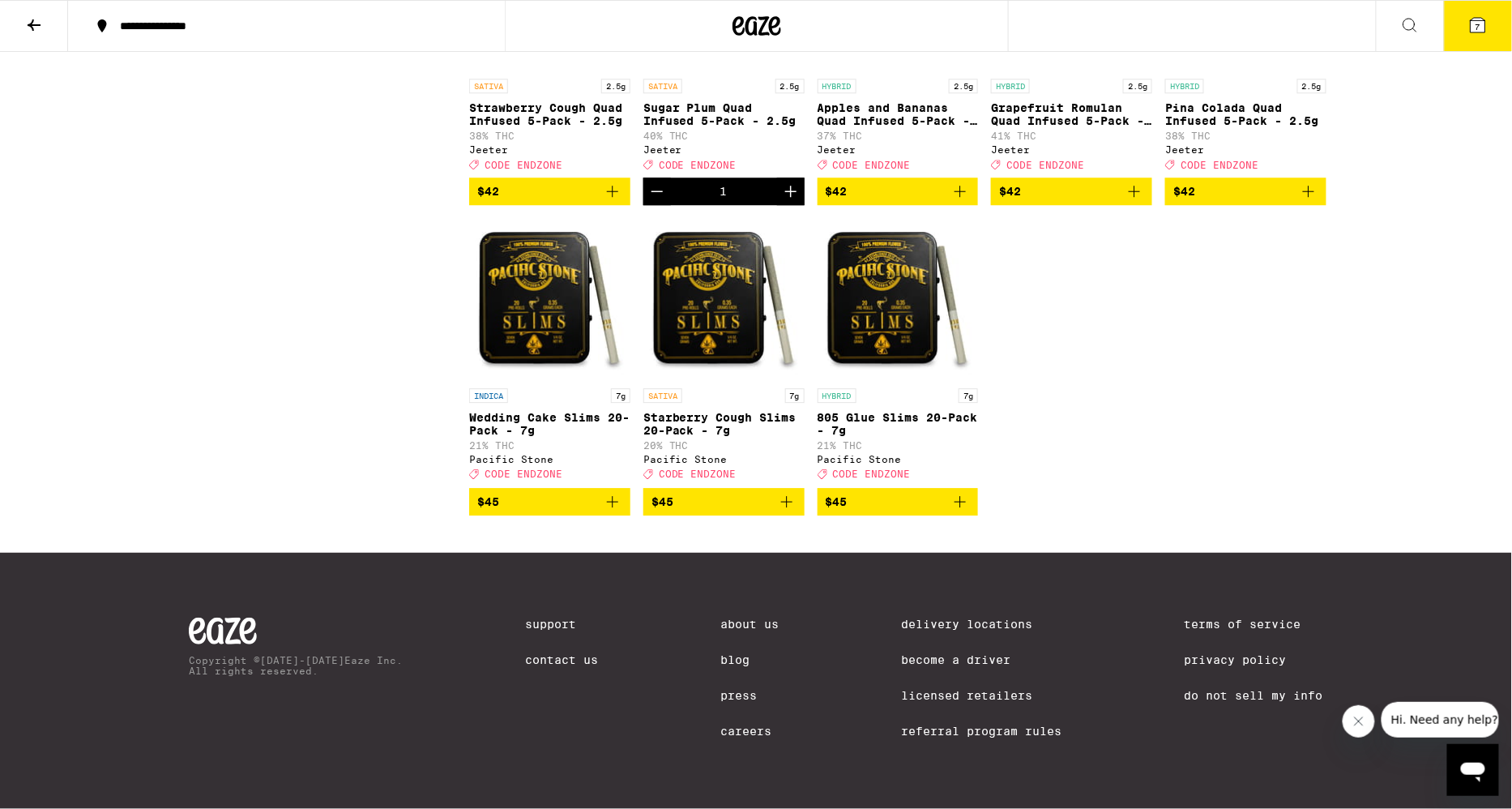
scroll to position [1617, 0]
